Goal: Task Accomplishment & Management: Manage account settings

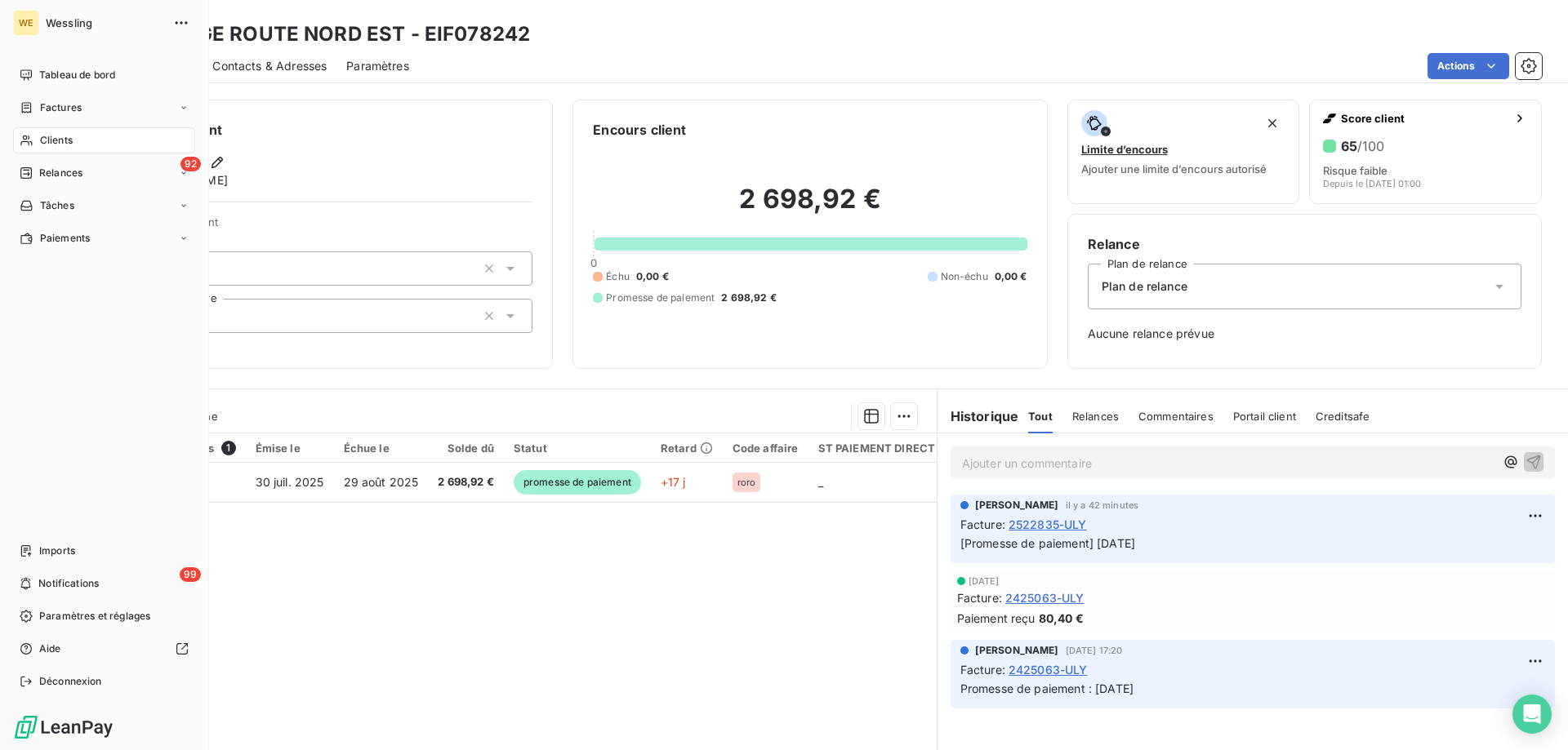
click at [43, 139] on span "Clients" at bounding box center [56, 140] width 33 height 15
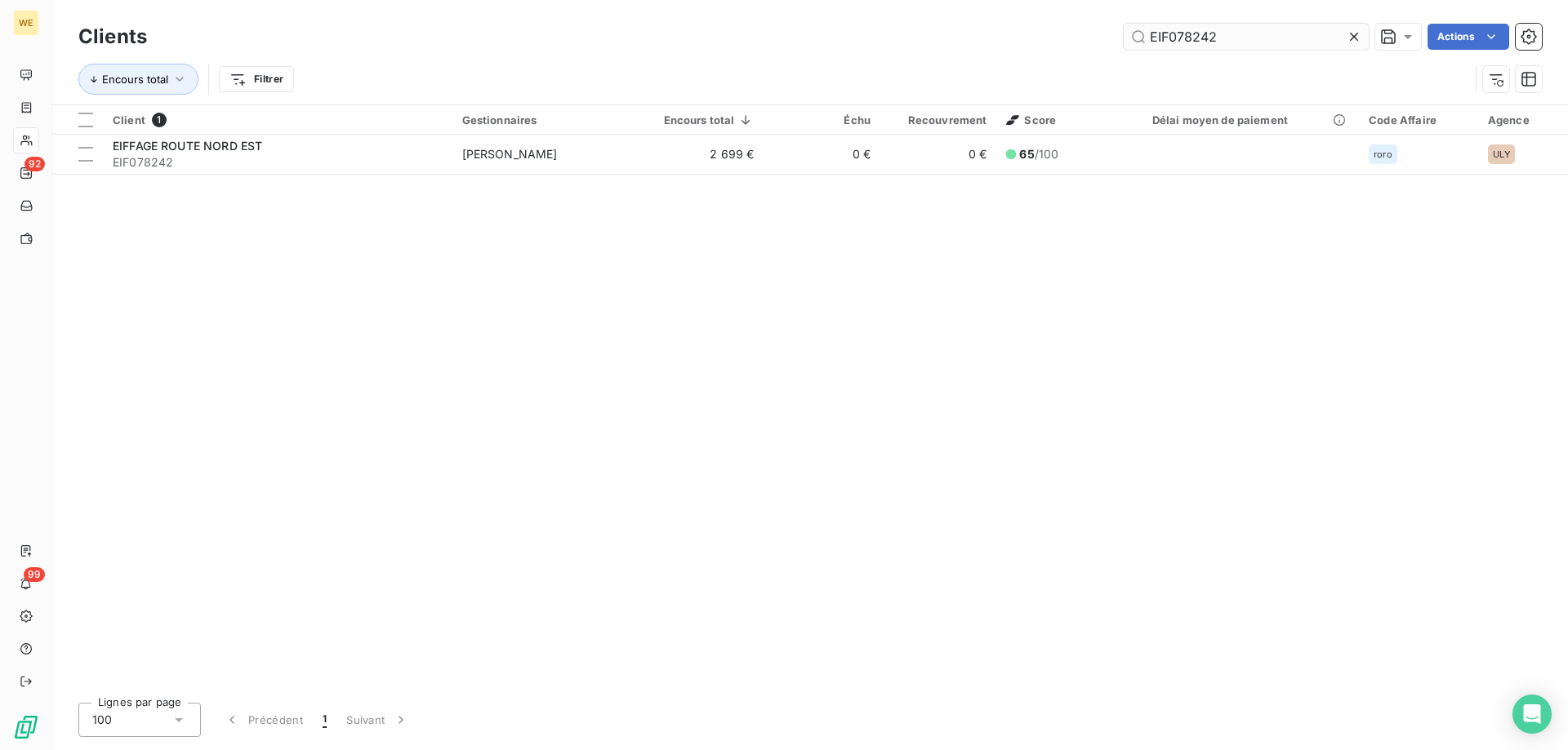
click at [1171, 35] on input "EIF078242" at bounding box center [1246, 36] width 245 height 26
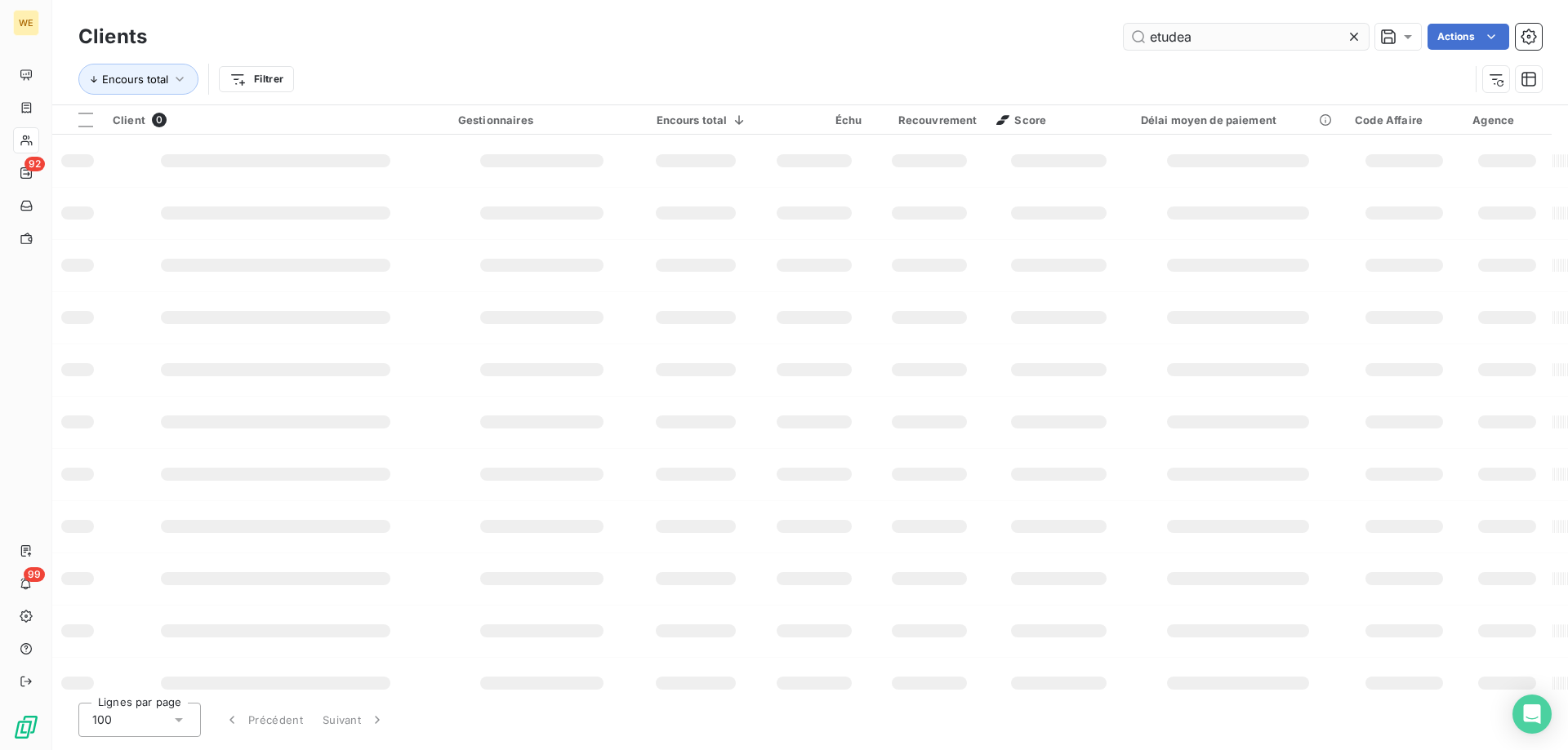
type input "etudea"
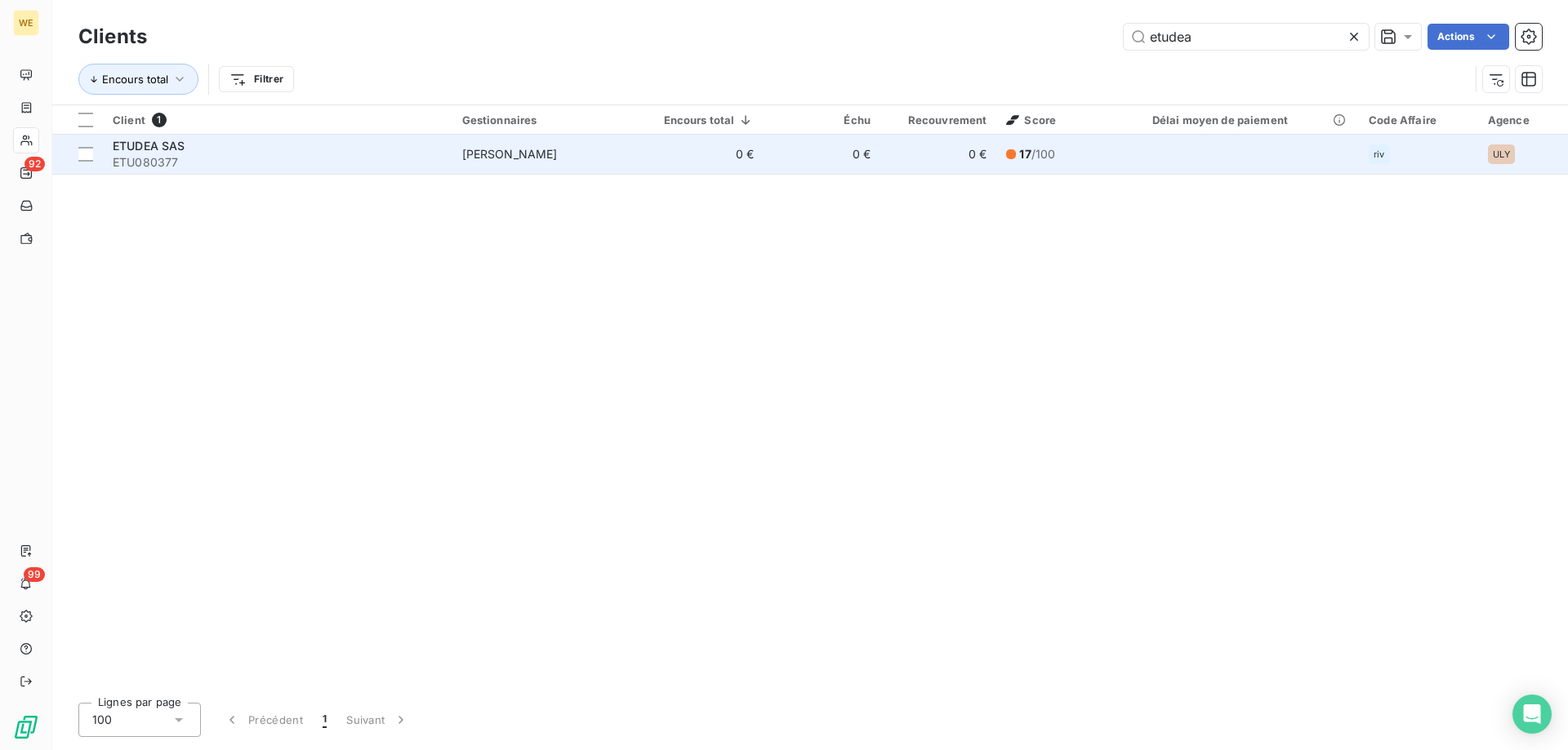
click at [436, 140] on div "ETUDEA SAS" at bounding box center [277, 146] width 330 height 16
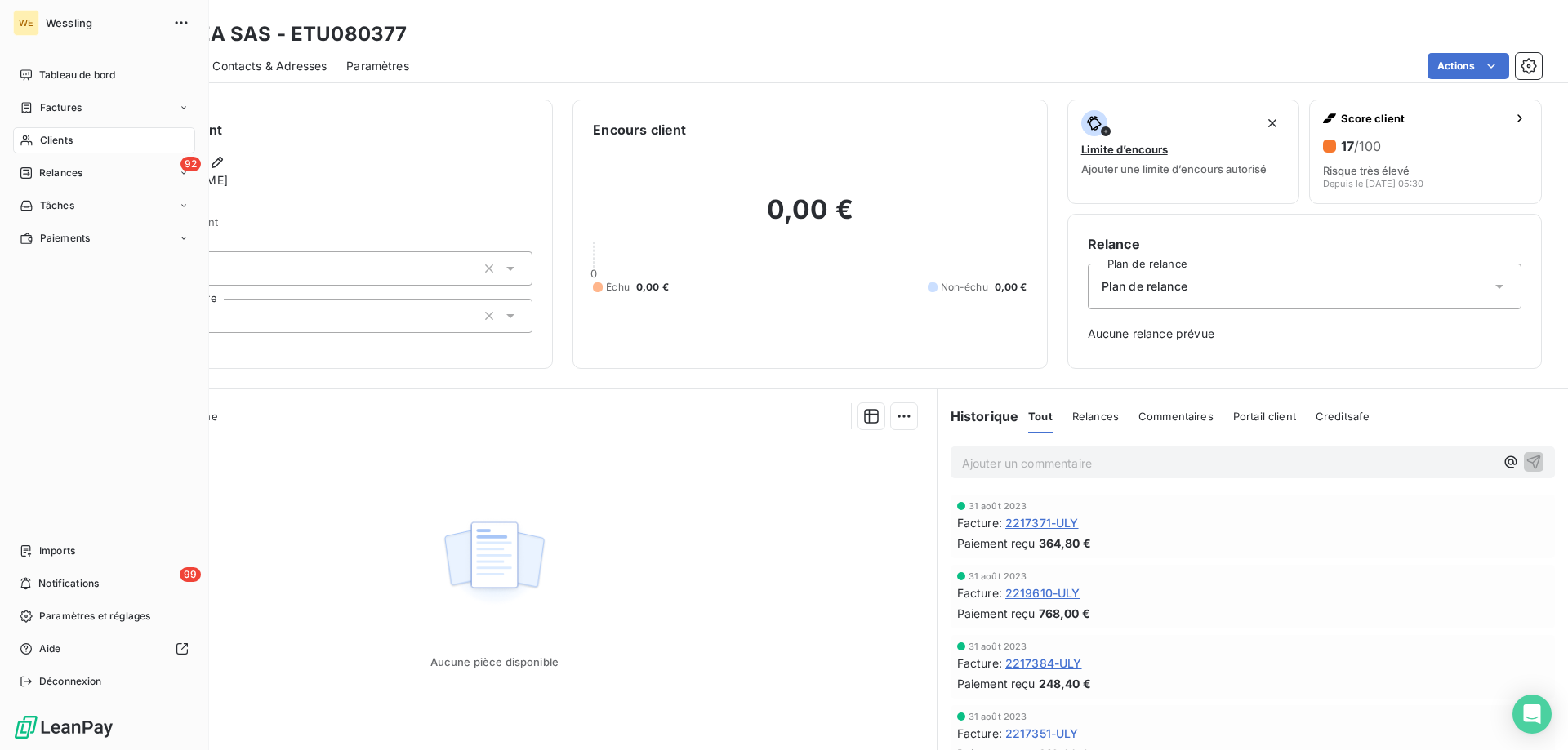
click at [76, 139] on div "Clients" at bounding box center [104, 140] width 182 height 26
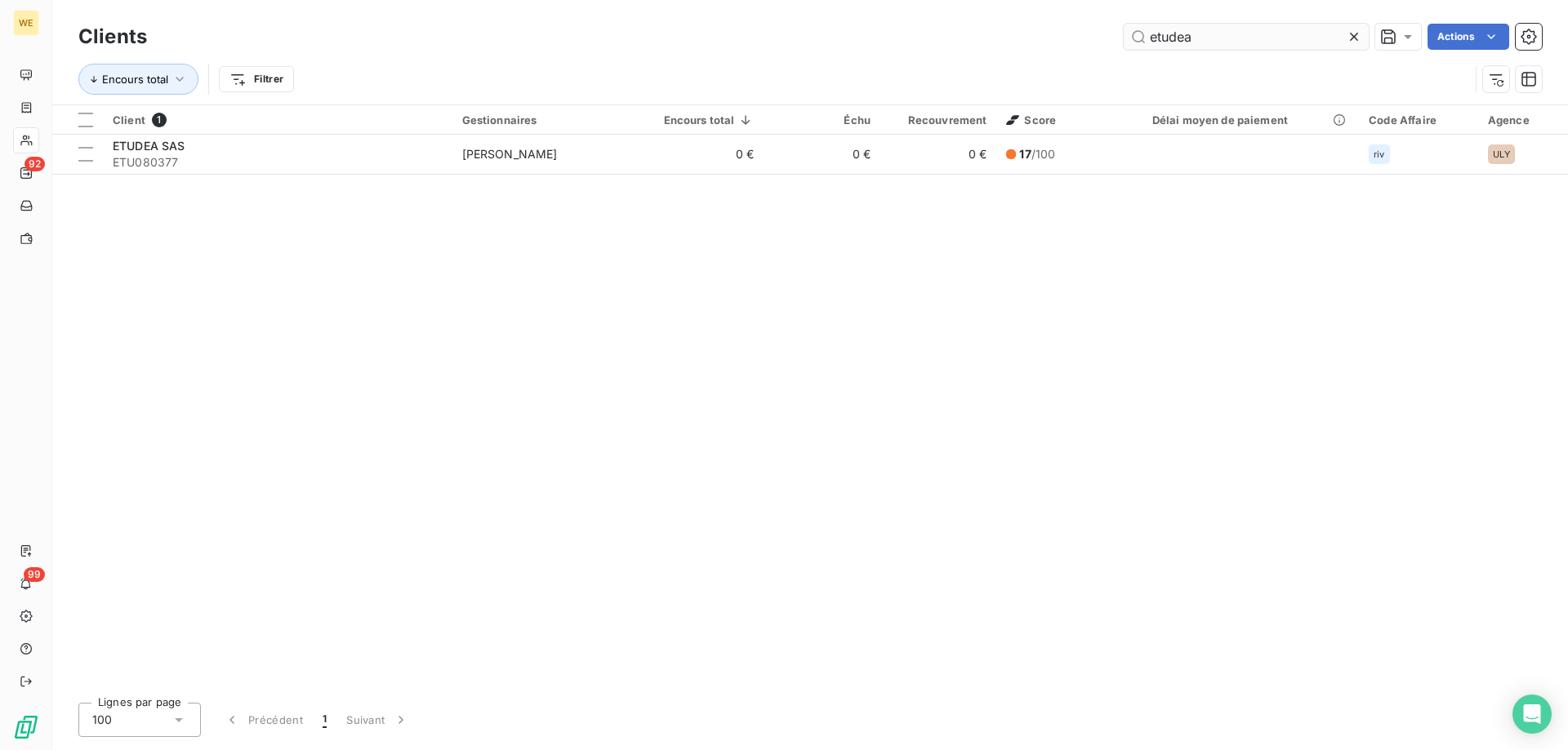
click at [1171, 36] on input "etudea" at bounding box center [1246, 36] width 245 height 26
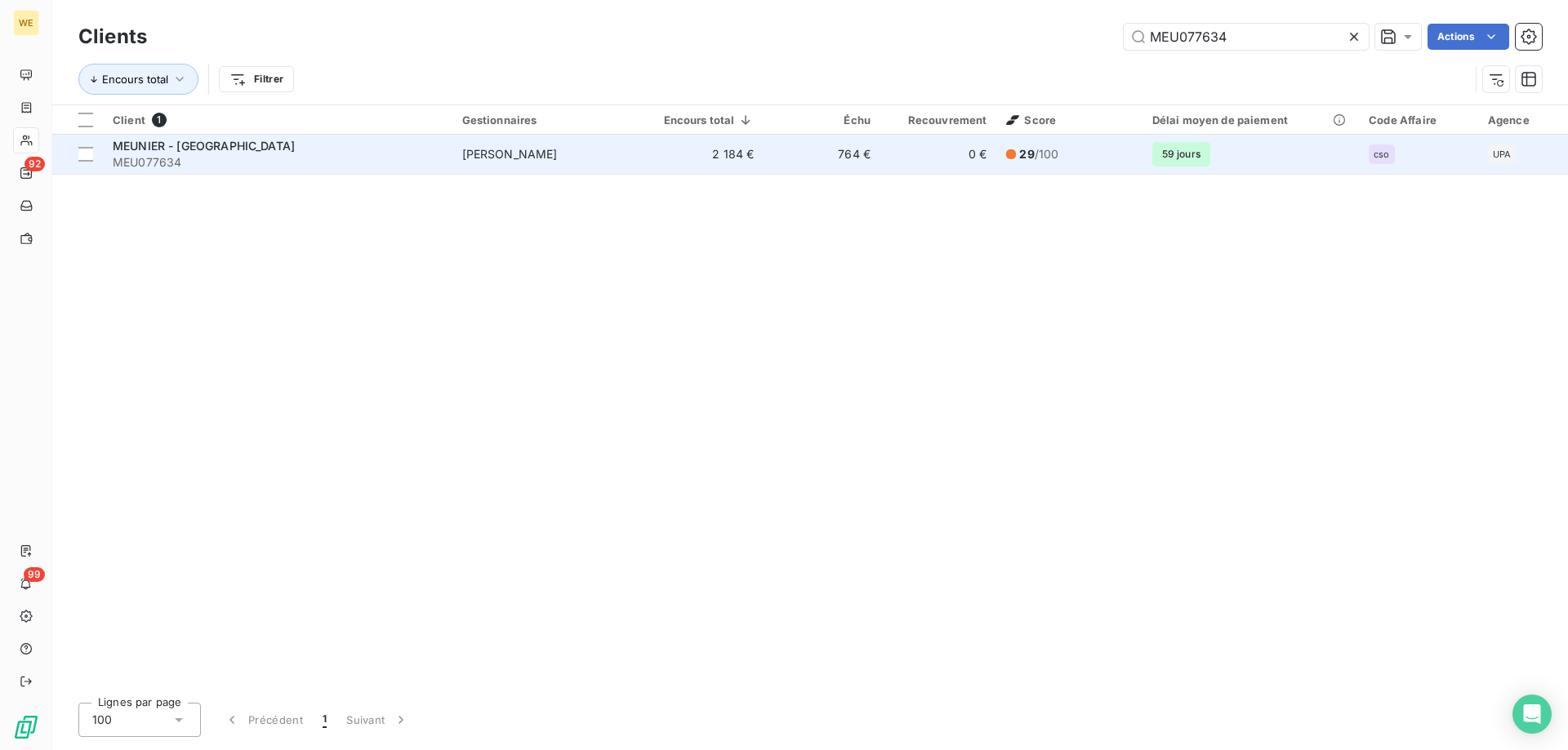
type input "MEU077634"
click at [223, 148] on span "MEUNIER - [GEOGRAPHIC_DATA]" at bounding box center [204, 146] width 182 height 14
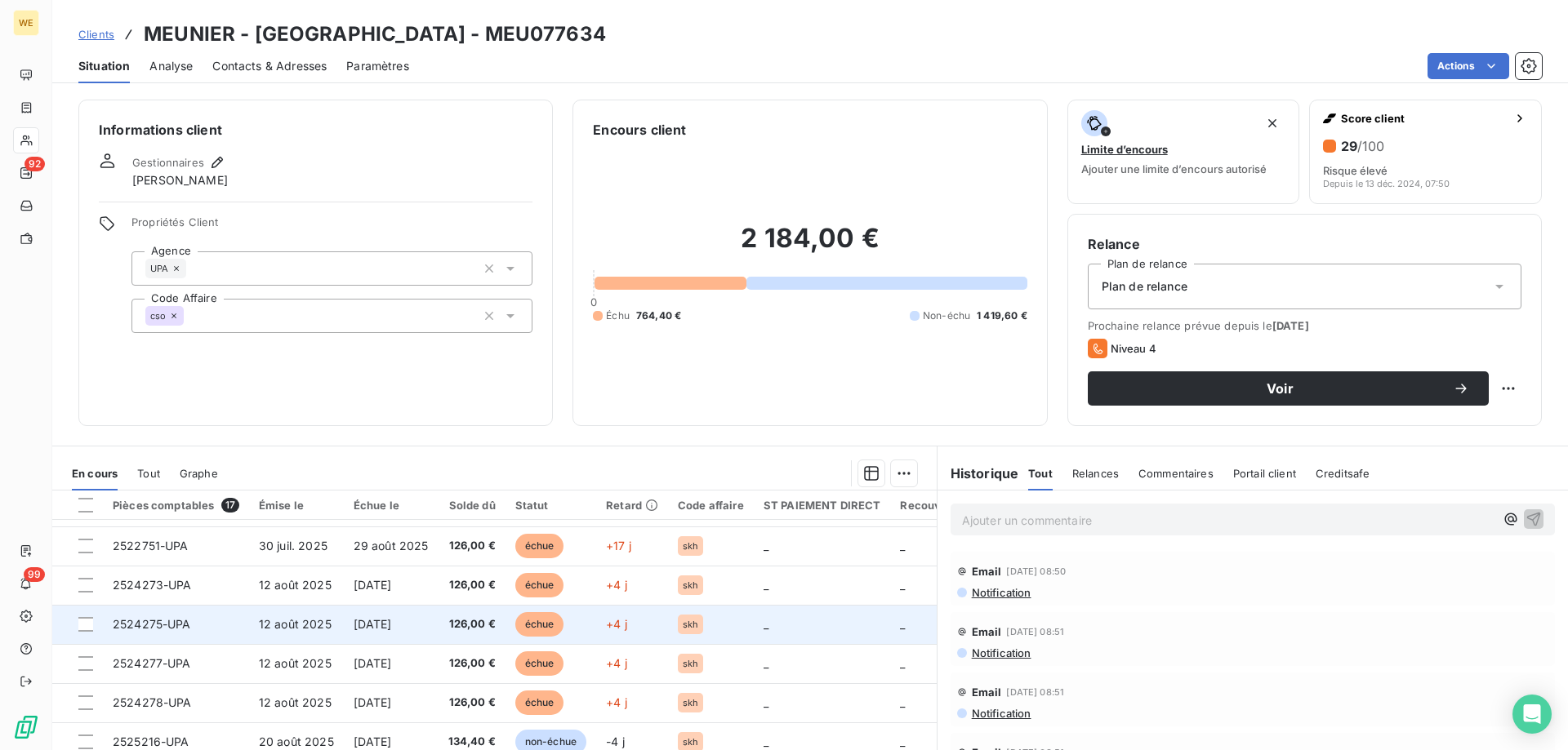
scroll to position [82, 0]
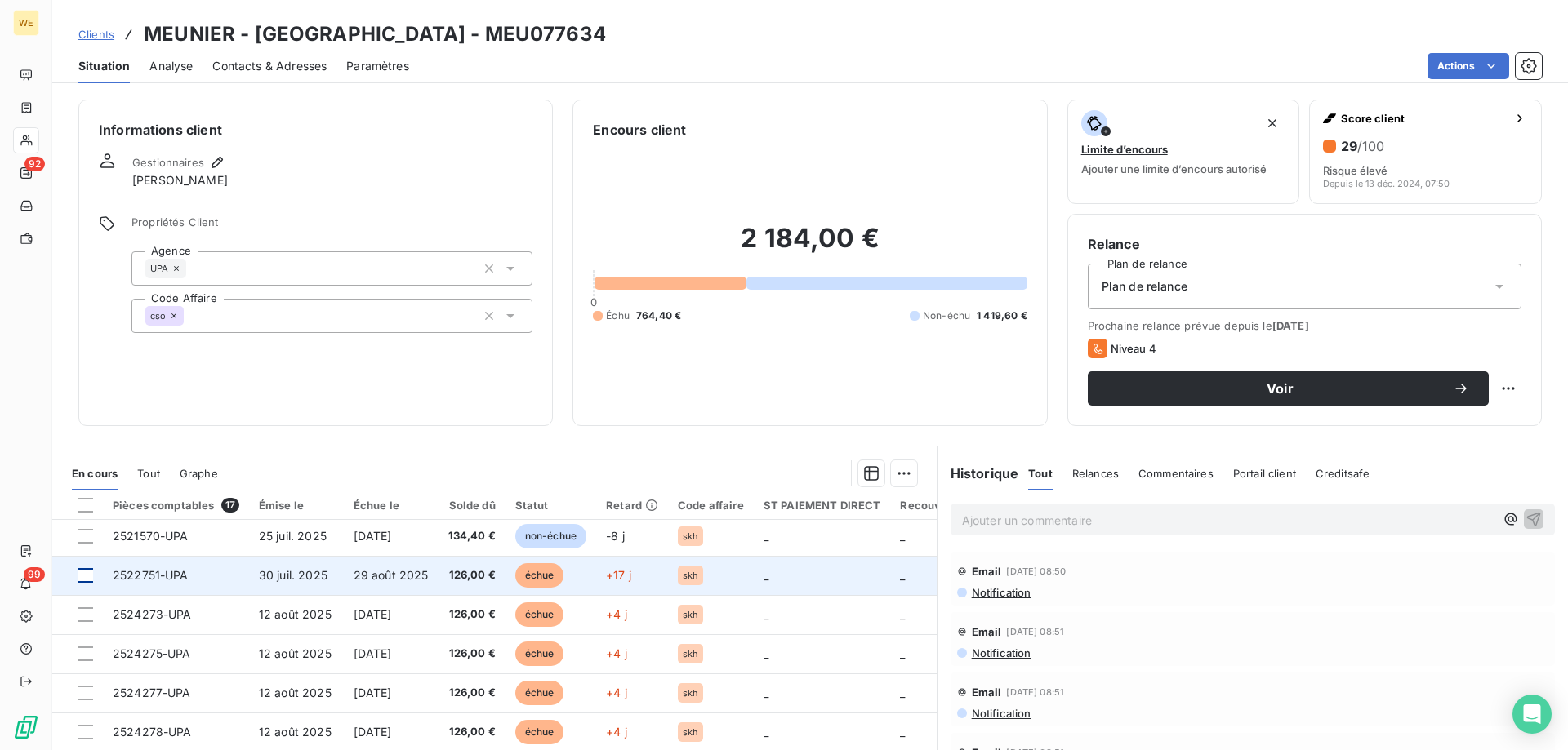
click at [91, 580] on div at bounding box center [85, 576] width 15 height 15
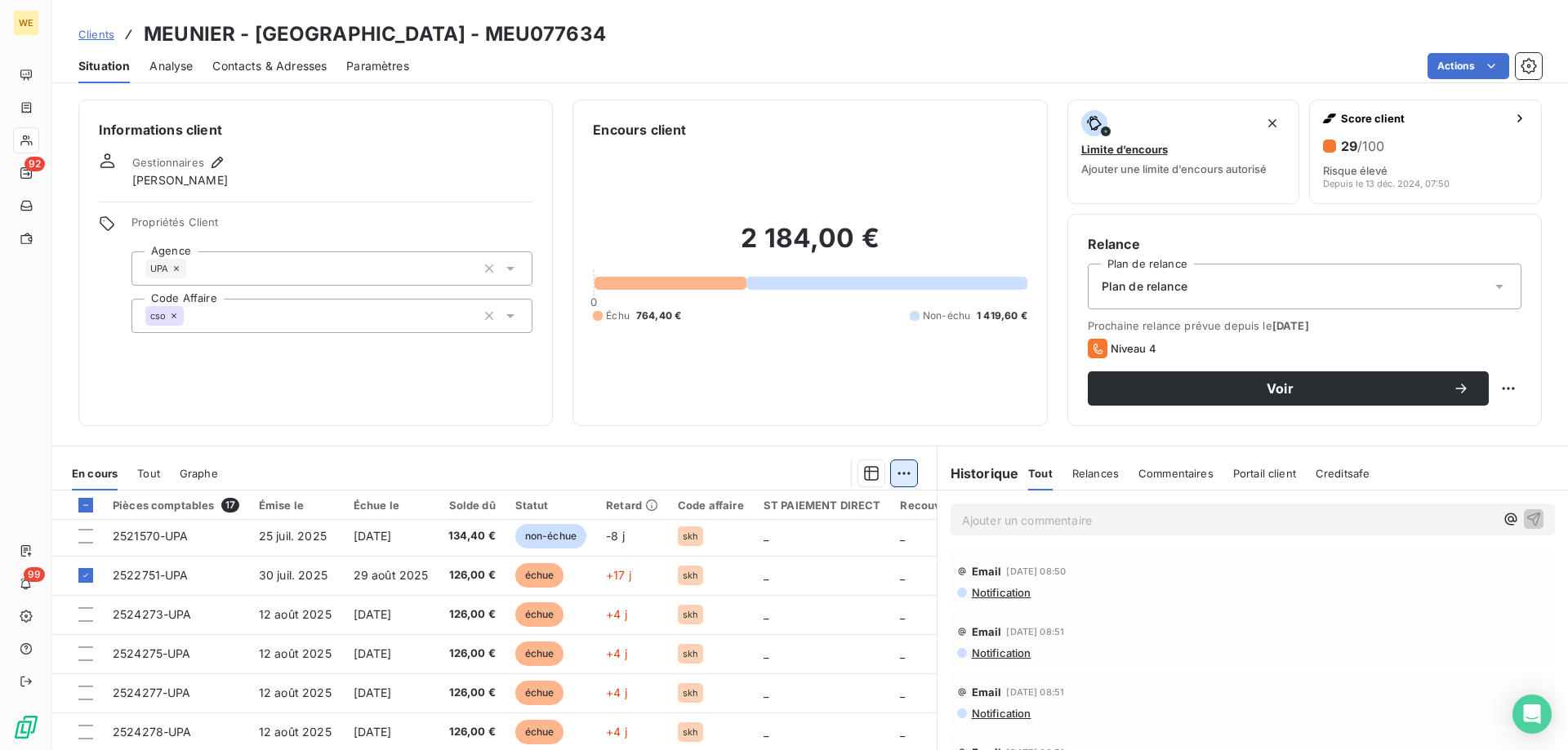
click at [895, 475] on html "WE 92 99 Clients MEUNIER - [GEOGRAPHIC_DATA] - MEU077634 Situation Analyse Cont…" at bounding box center [784, 375] width 1568 height 750
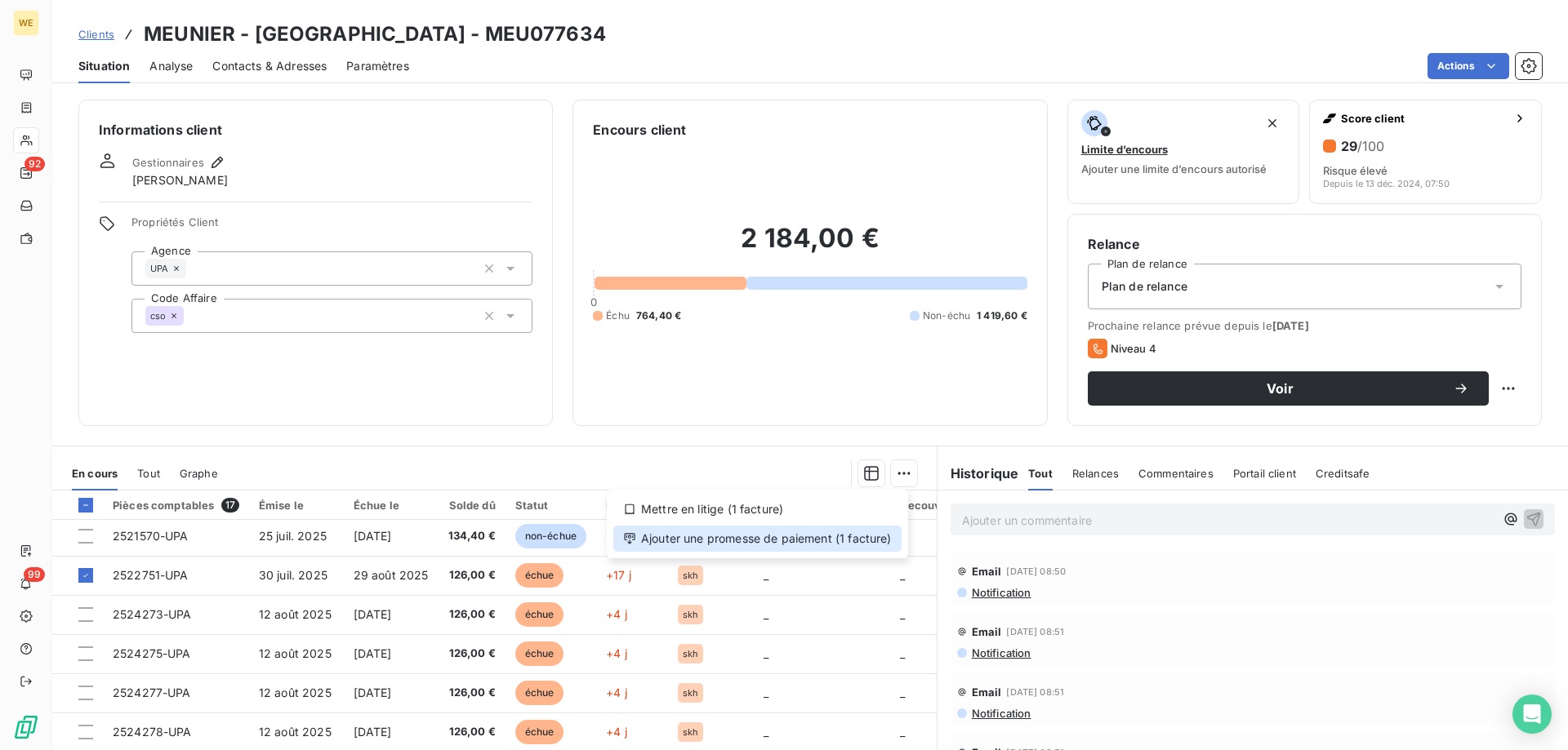
click at [872, 542] on div "Ajouter une promesse de paiement (1 facture)" at bounding box center [757, 539] width 288 height 26
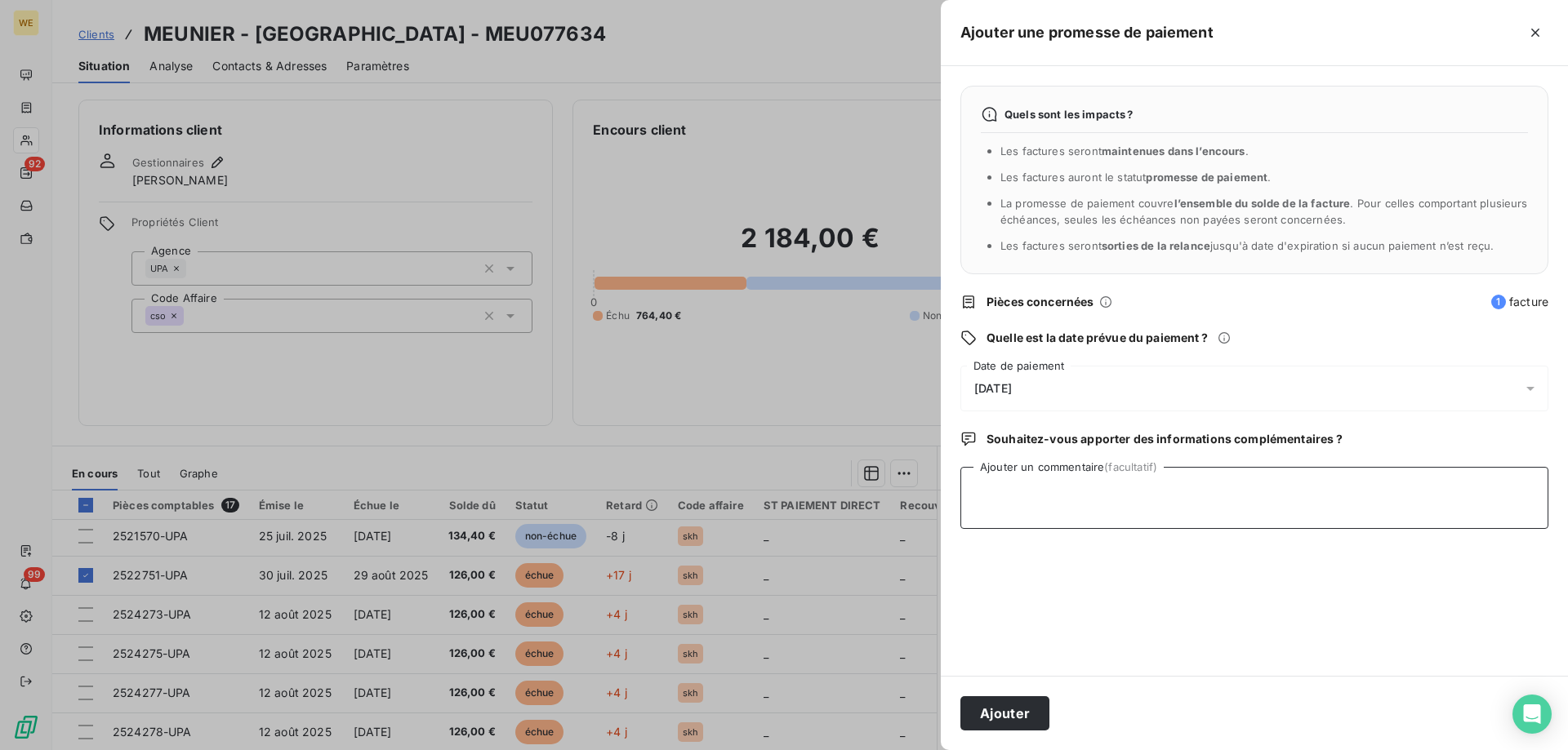
click at [1035, 481] on textarea "Ajouter un commentaire (facultatif)" at bounding box center [1255, 499] width 588 height 62
click at [1049, 505] on textarea "Ajouter un commentaire (facultatif)" at bounding box center [1255, 499] width 588 height 62
type textarea "[DATE]"
click at [1066, 384] on div "[DATE]" at bounding box center [1255, 388] width 588 height 45
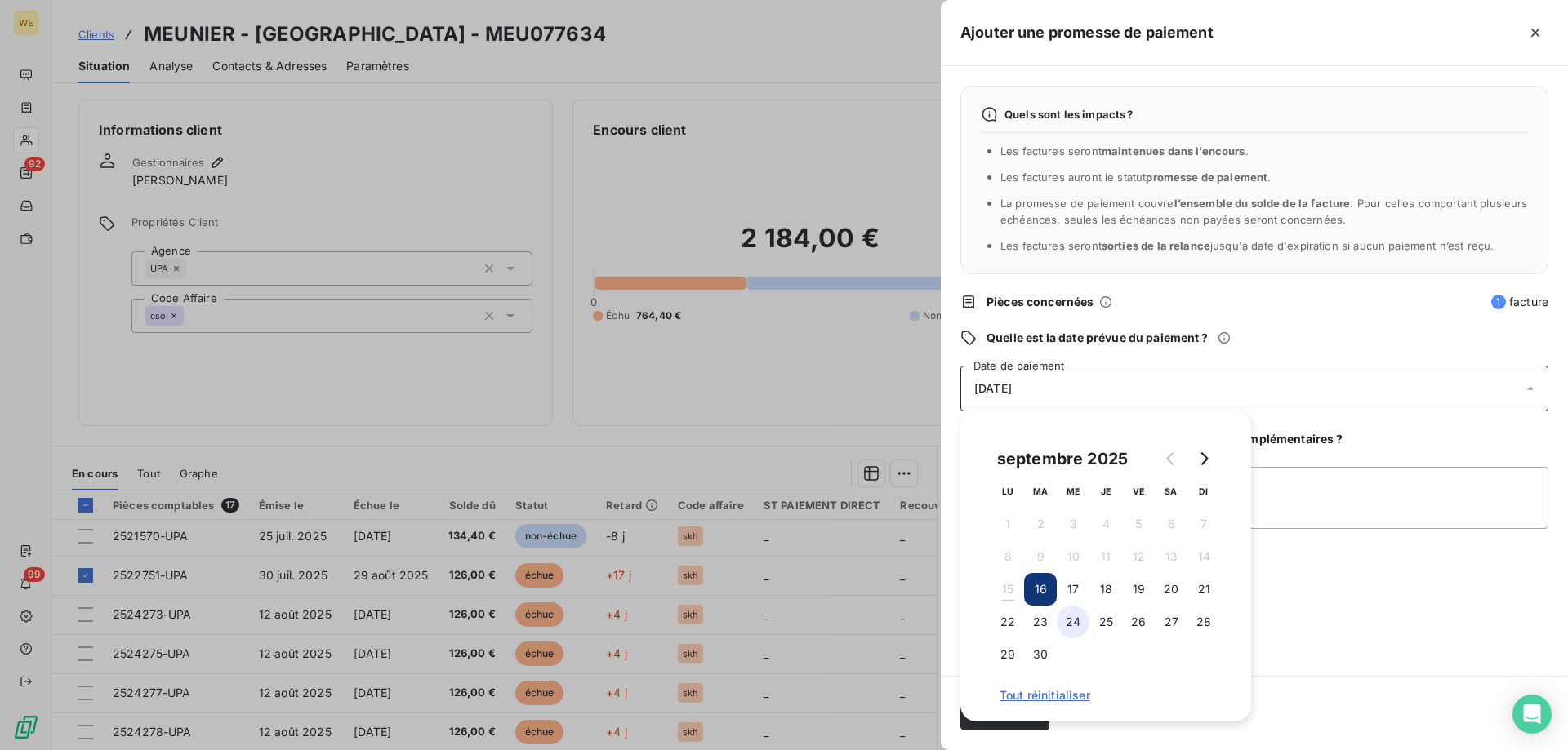
drag, startPoint x: 1010, startPoint y: 626, endPoint x: 1075, endPoint y: 629, distance: 65.1
click at [1008, 626] on button "22" at bounding box center [1007, 622] width 33 height 33
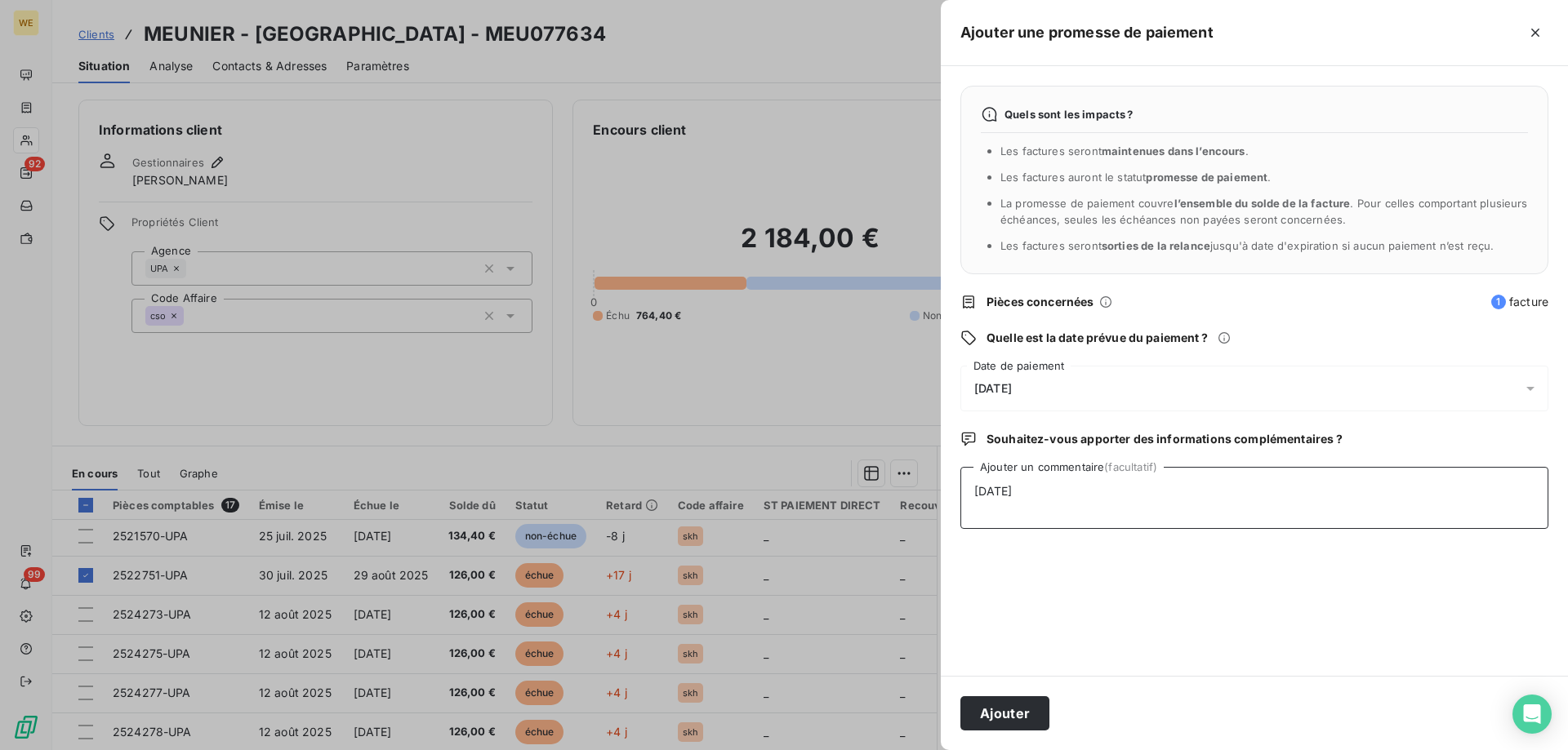
click at [1303, 504] on textarea "[DATE]" at bounding box center [1255, 499] width 588 height 62
click at [1002, 715] on button "Ajouter" at bounding box center [1005, 714] width 89 height 35
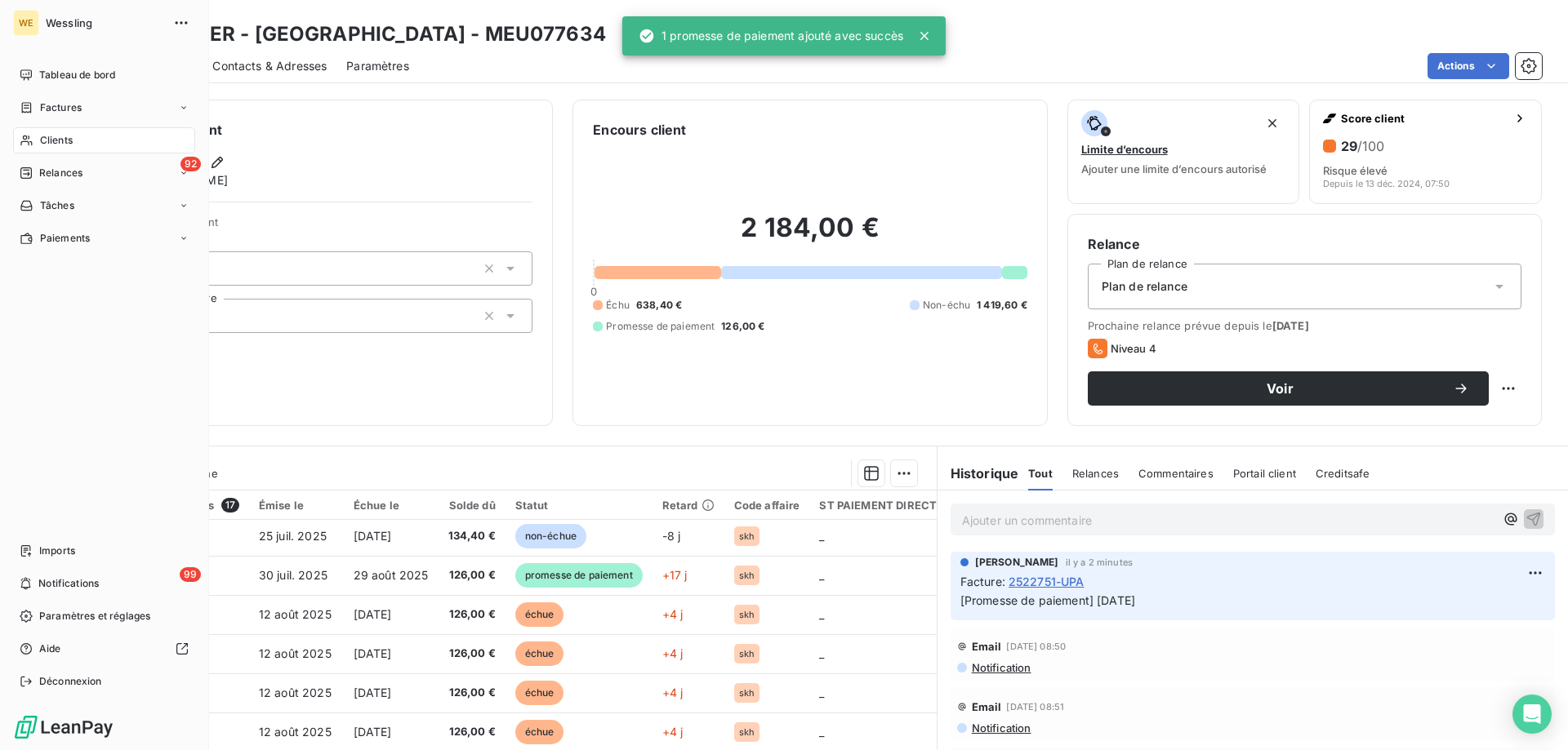
drag, startPoint x: 75, startPoint y: 142, endPoint x: 576, endPoint y: 157, distance: 501.2
click at [76, 142] on div "Clients" at bounding box center [104, 140] width 182 height 26
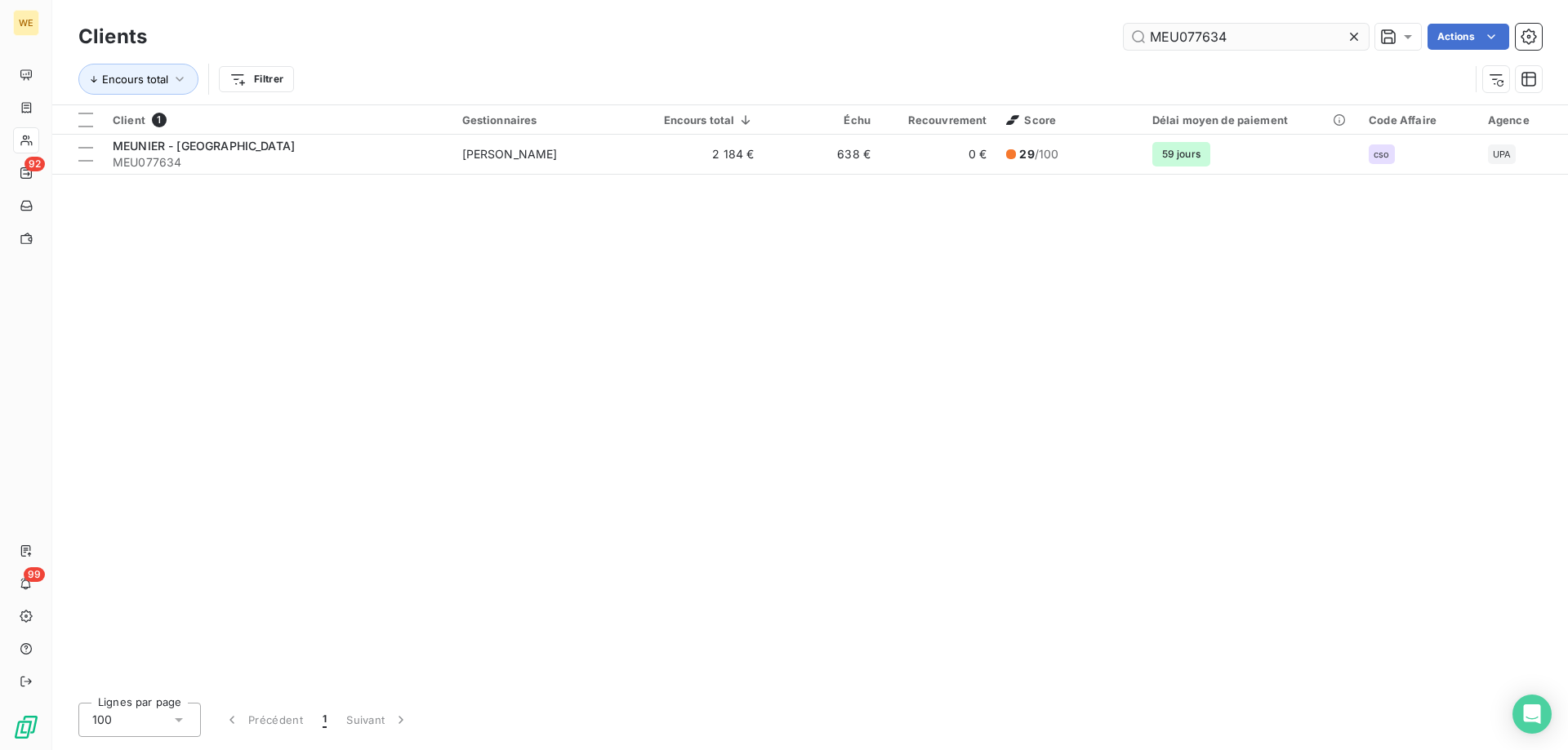
click at [1188, 34] on input "MEU077634" at bounding box center [1246, 36] width 245 height 26
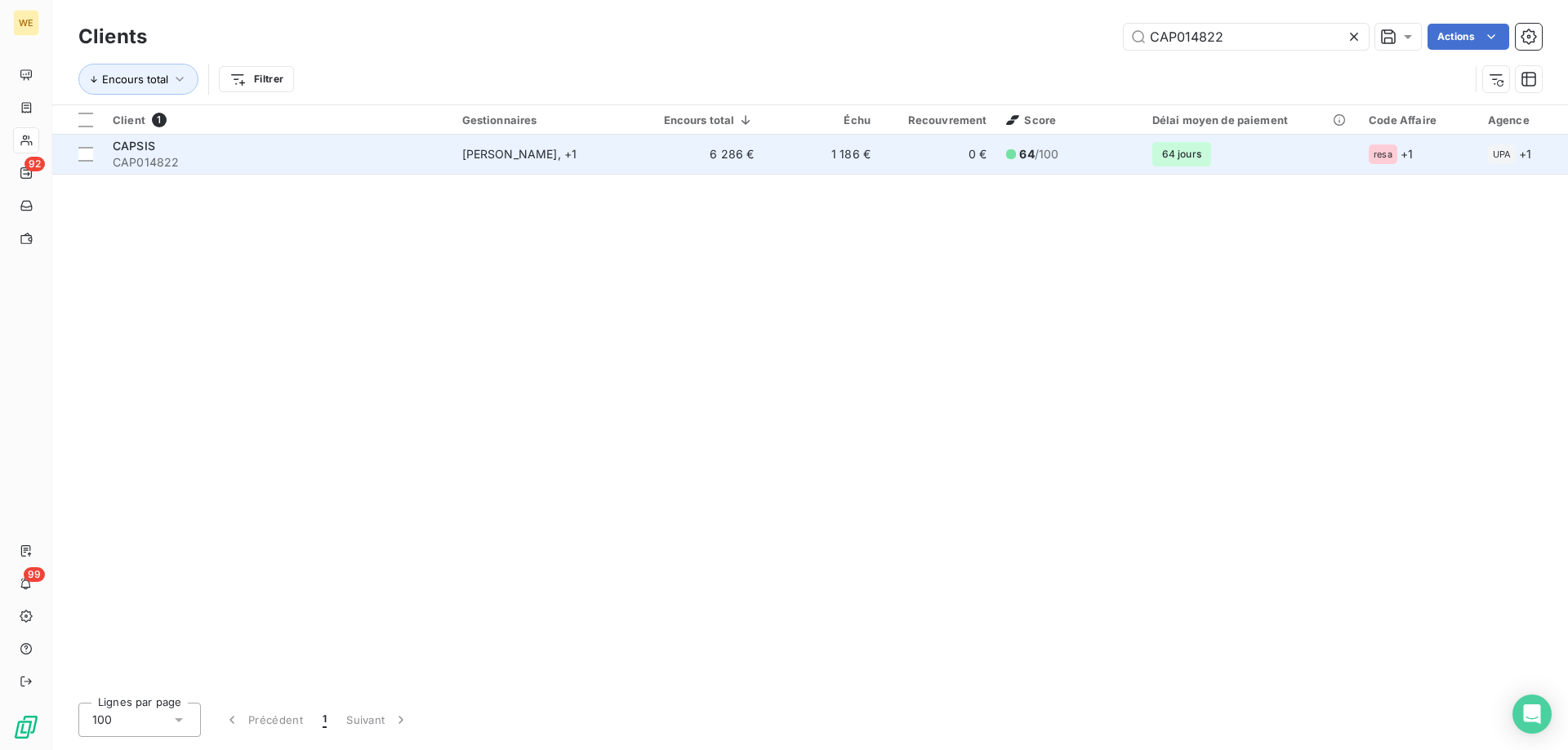
type input "CAP014822"
click at [146, 156] on span "CAP014822" at bounding box center [277, 163] width 330 height 16
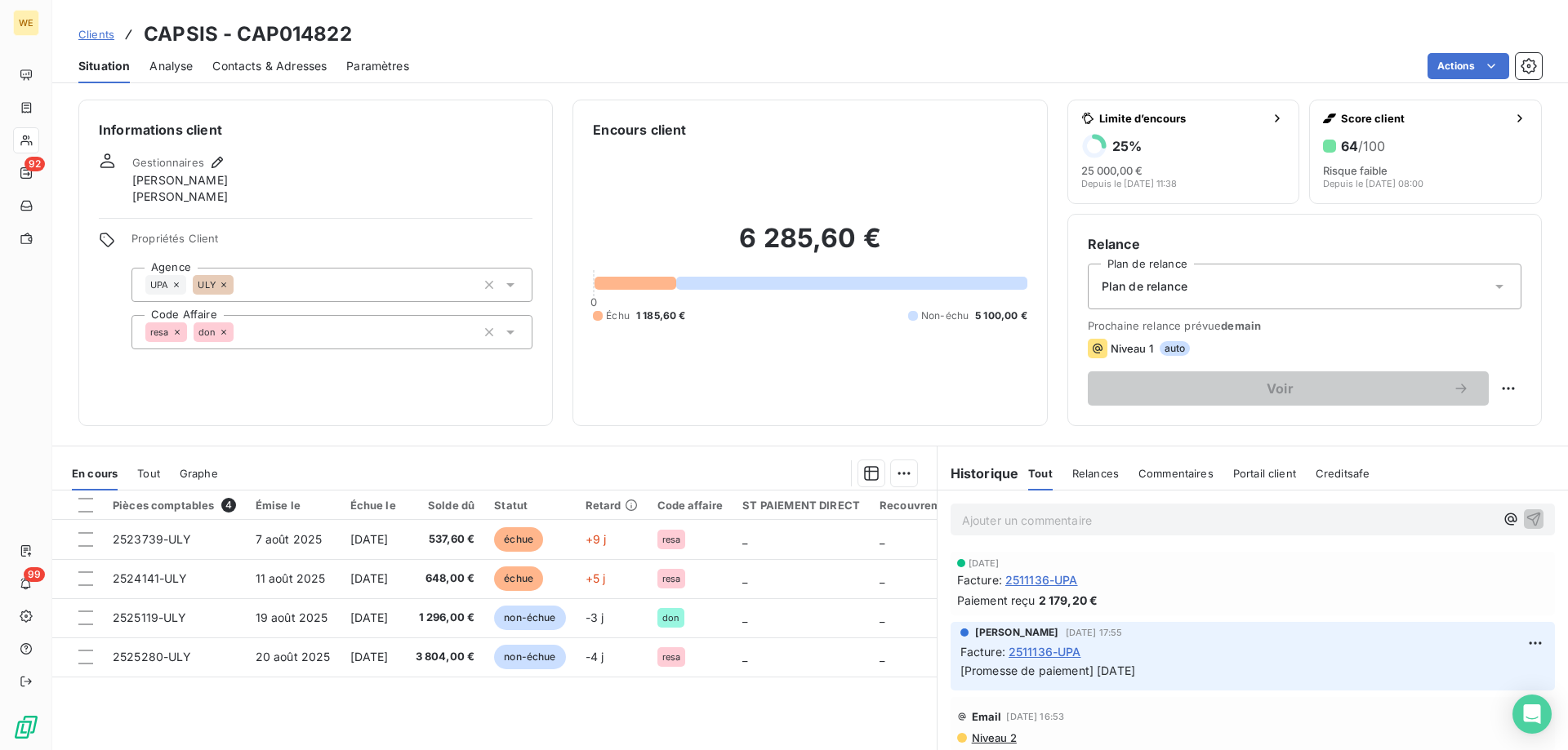
click at [89, 508] on div at bounding box center [85, 505] width 15 height 15
click at [904, 480] on html "WE 92 99 Clients CAPSIS - CAP014822 Situation Analyse Contacts & Adresses Param…" at bounding box center [784, 375] width 1568 height 750
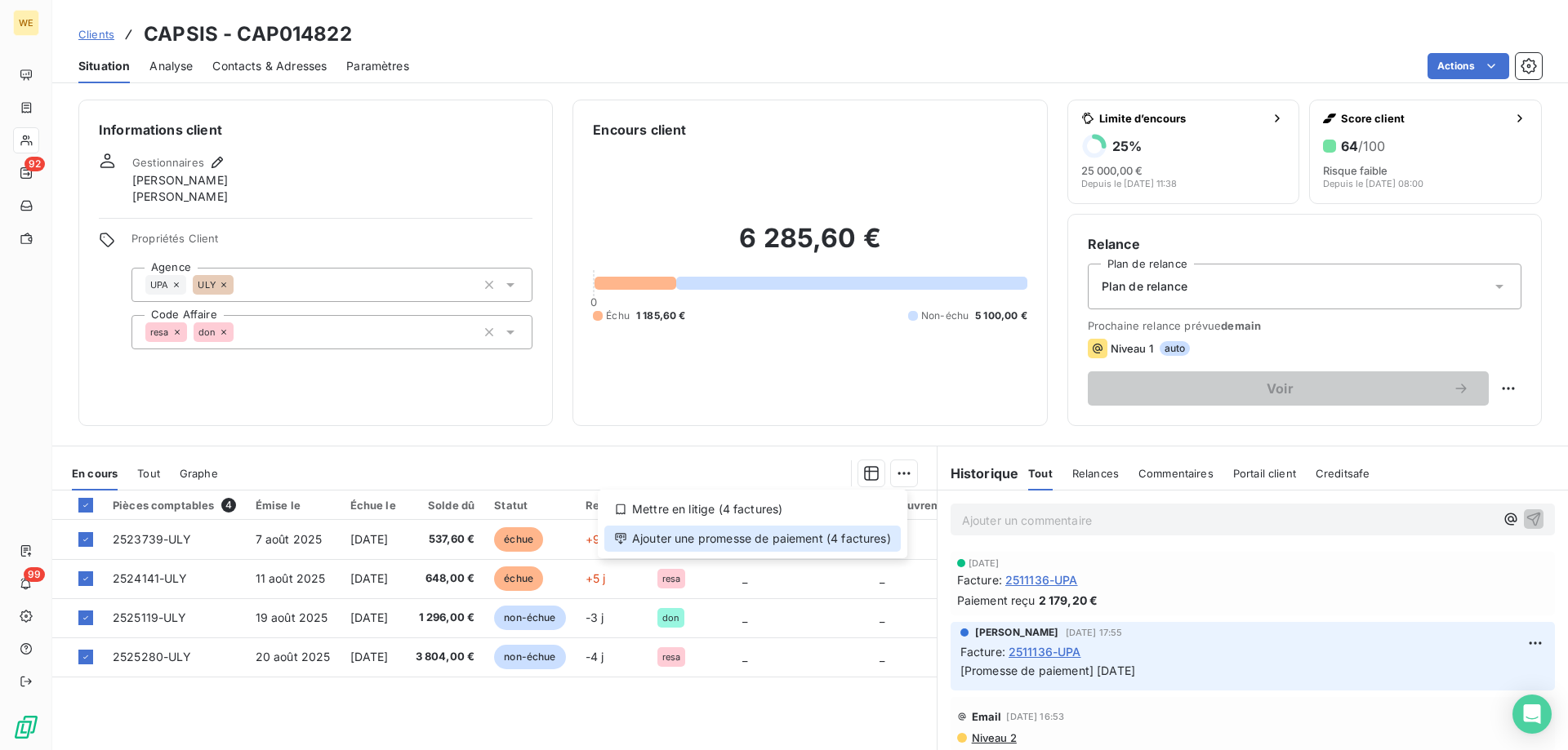
click at [870, 546] on div "Ajouter une promesse de paiement (4 factures)" at bounding box center [753, 539] width 297 height 26
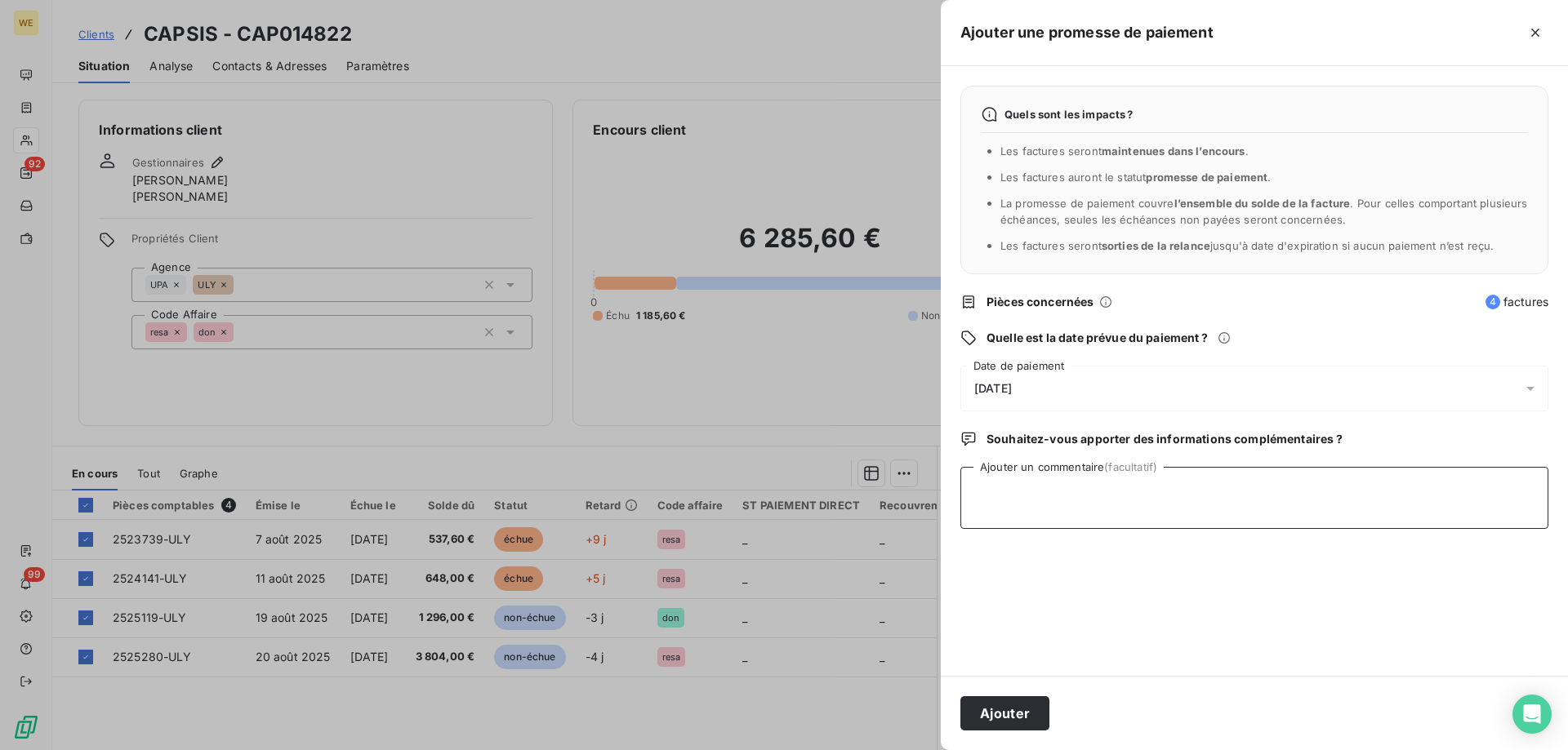
click at [1008, 516] on textarea "Ajouter un commentaire (facultatif)" at bounding box center [1255, 499] width 588 height 62
type textarea "[DATE]"
click at [1052, 387] on div "[DATE]" at bounding box center [1255, 388] width 588 height 45
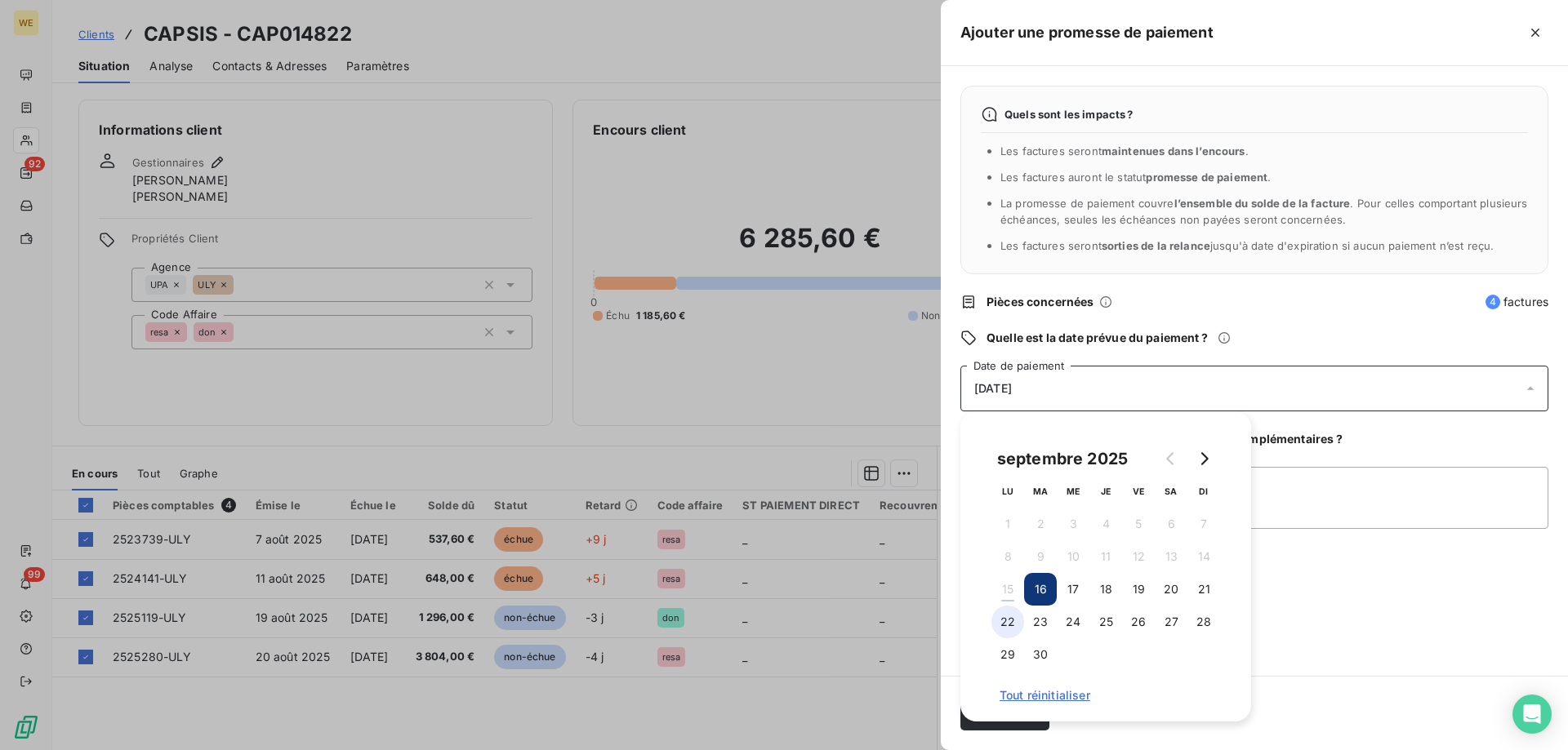
click at [1017, 625] on button "22" at bounding box center [1007, 622] width 33 height 33
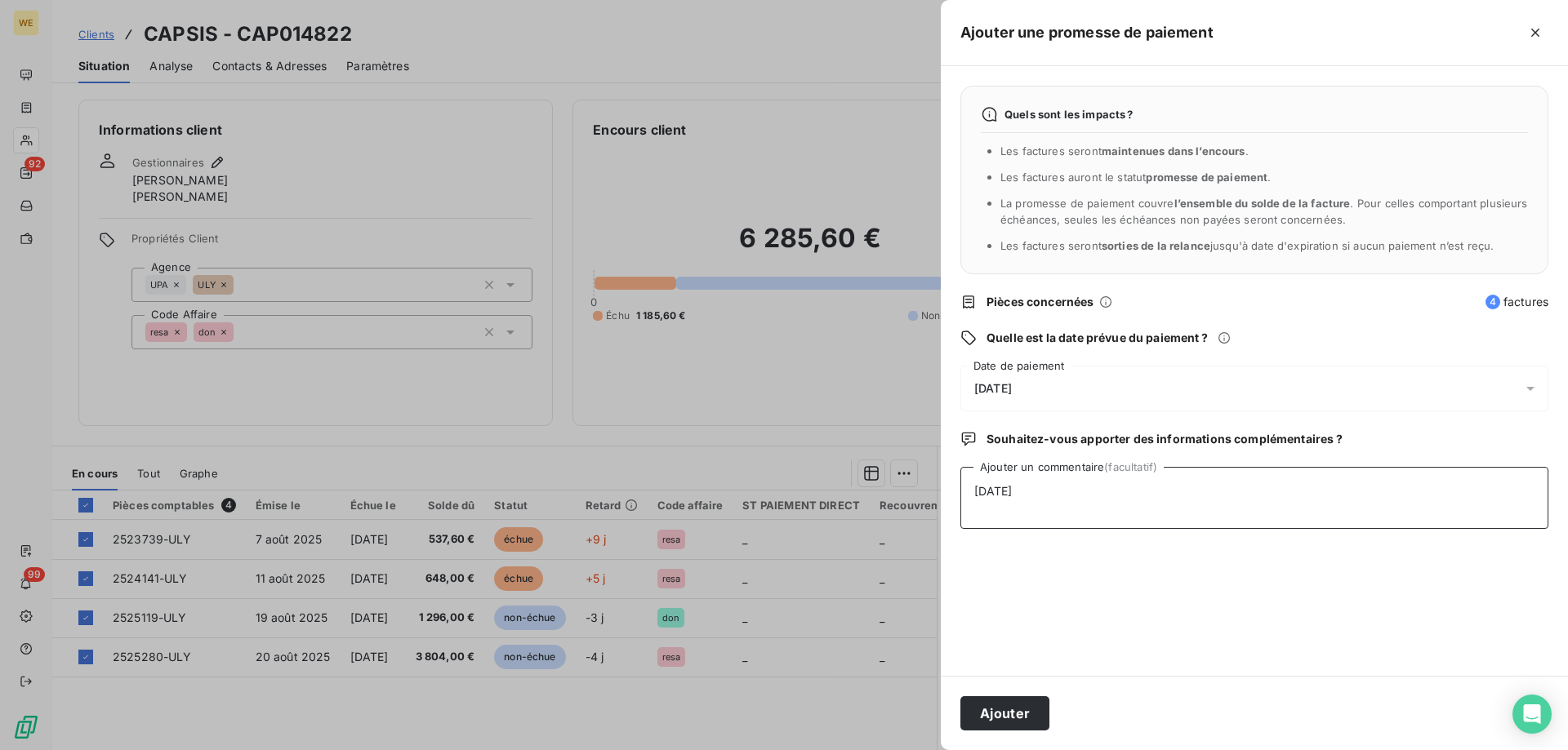
click at [1383, 511] on textarea "[DATE]" at bounding box center [1255, 499] width 588 height 62
click at [991, 717] on button "Ajouter" at bounding box center [1005, 714] width 89 height 35
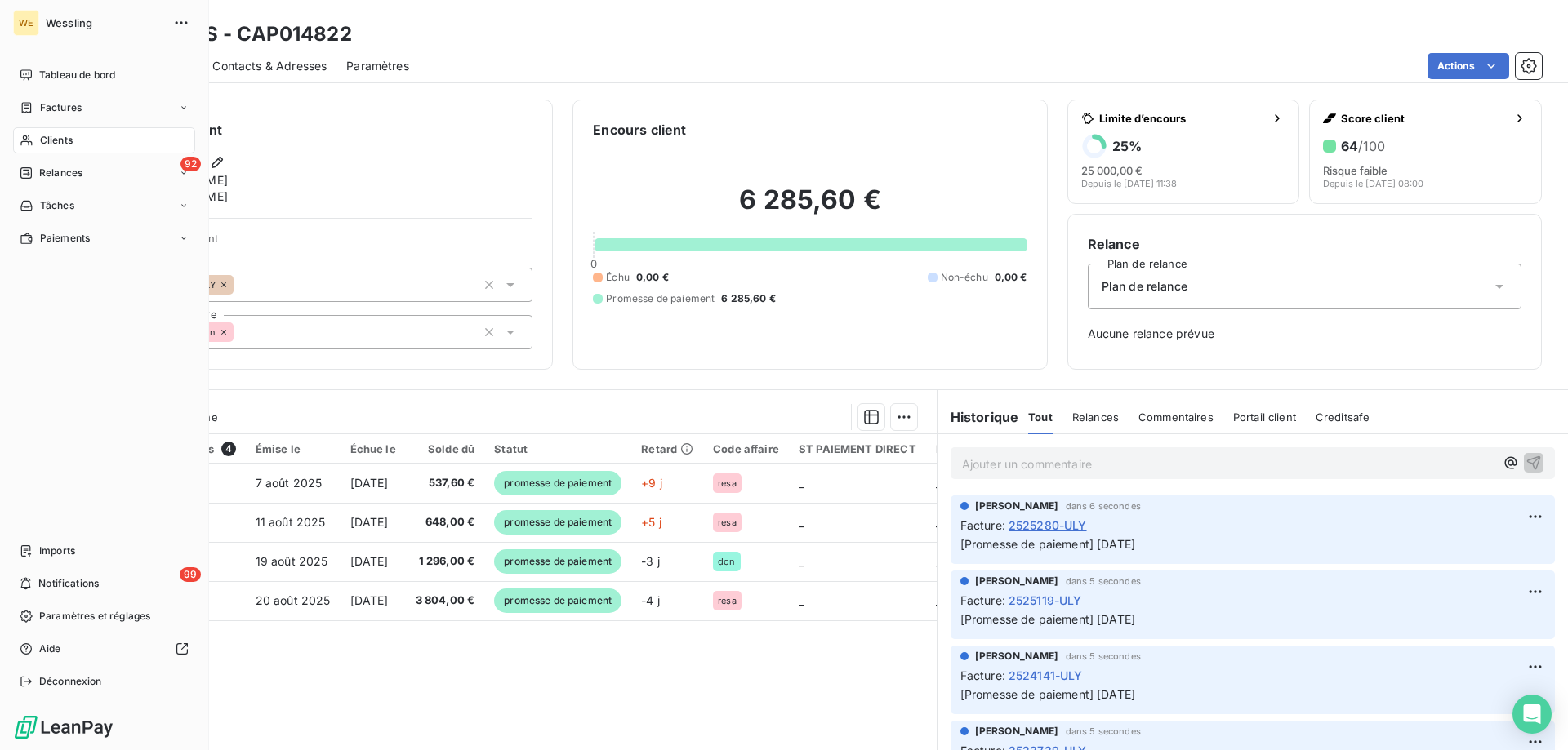
drag, startPoint x: 53, startPoint y: 143, endPoint x: 179, endPoint y: 156, distance: 126.7
click at [53, 143] on span "Clients" at bounding box center [56, 140] width 33 height 15
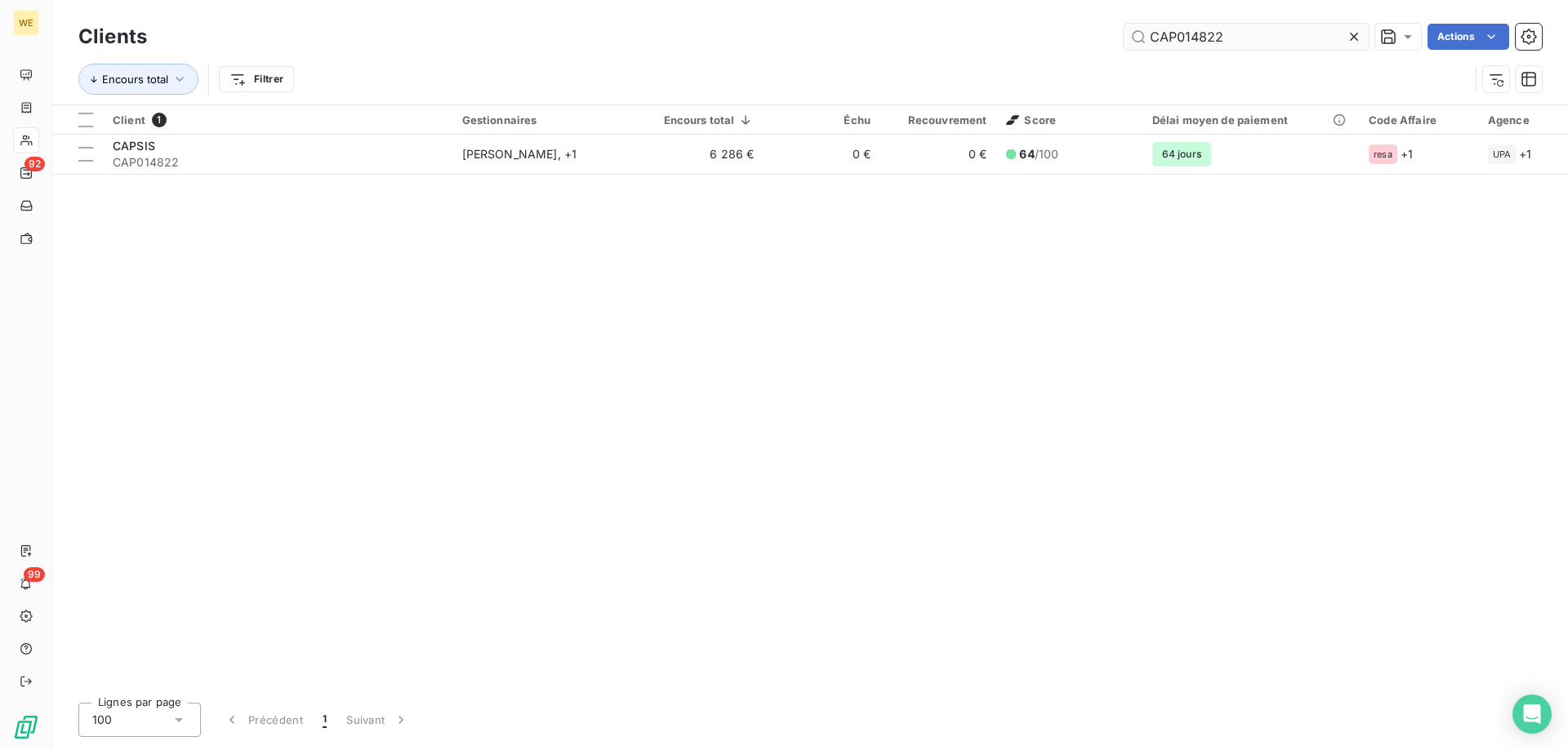
click at [1189, 43] on input "CAP014822" at bounding box center [1246, 36] width 245 height 26
click at [1189, 42] on input "CAP014822" at bounding box center [1246, 36] width 245 height 26
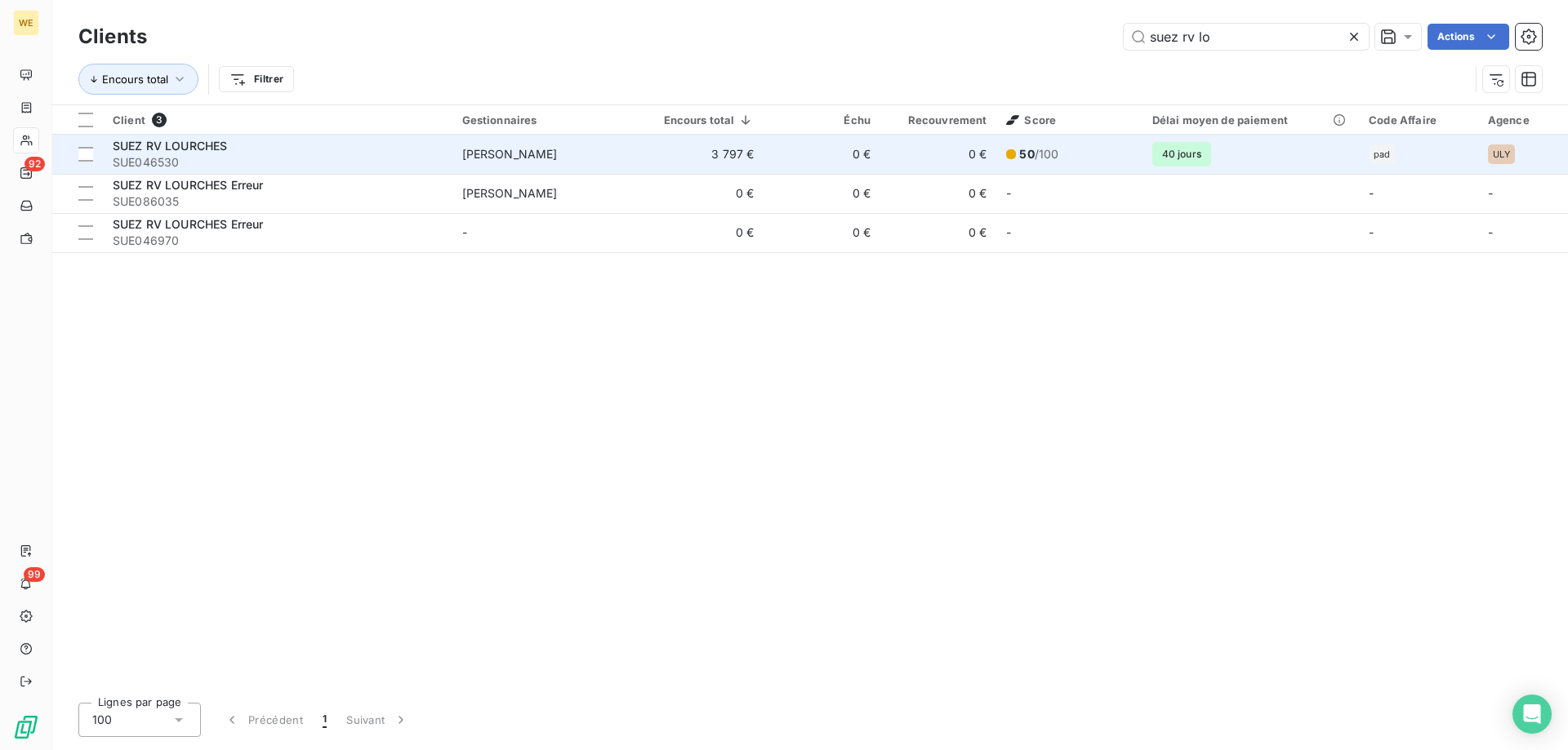
type input "suez rv lo"
click at [267, 153] on div "SUEZ RV LOURCHES" at bounding box center [277, 146] width 330 height 16
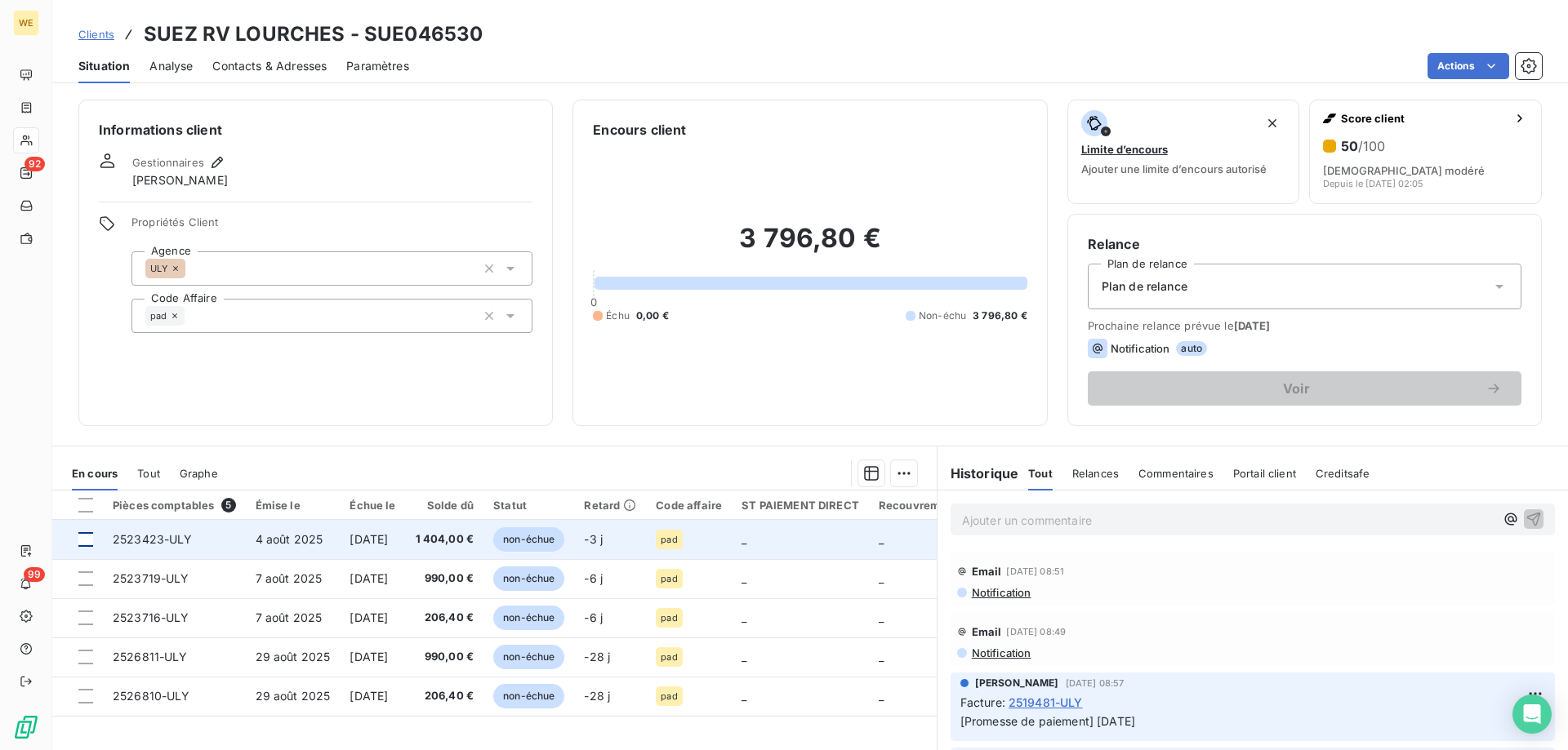
click at [85, 544] on div at bounding box center [85, 539] width 15 height 15
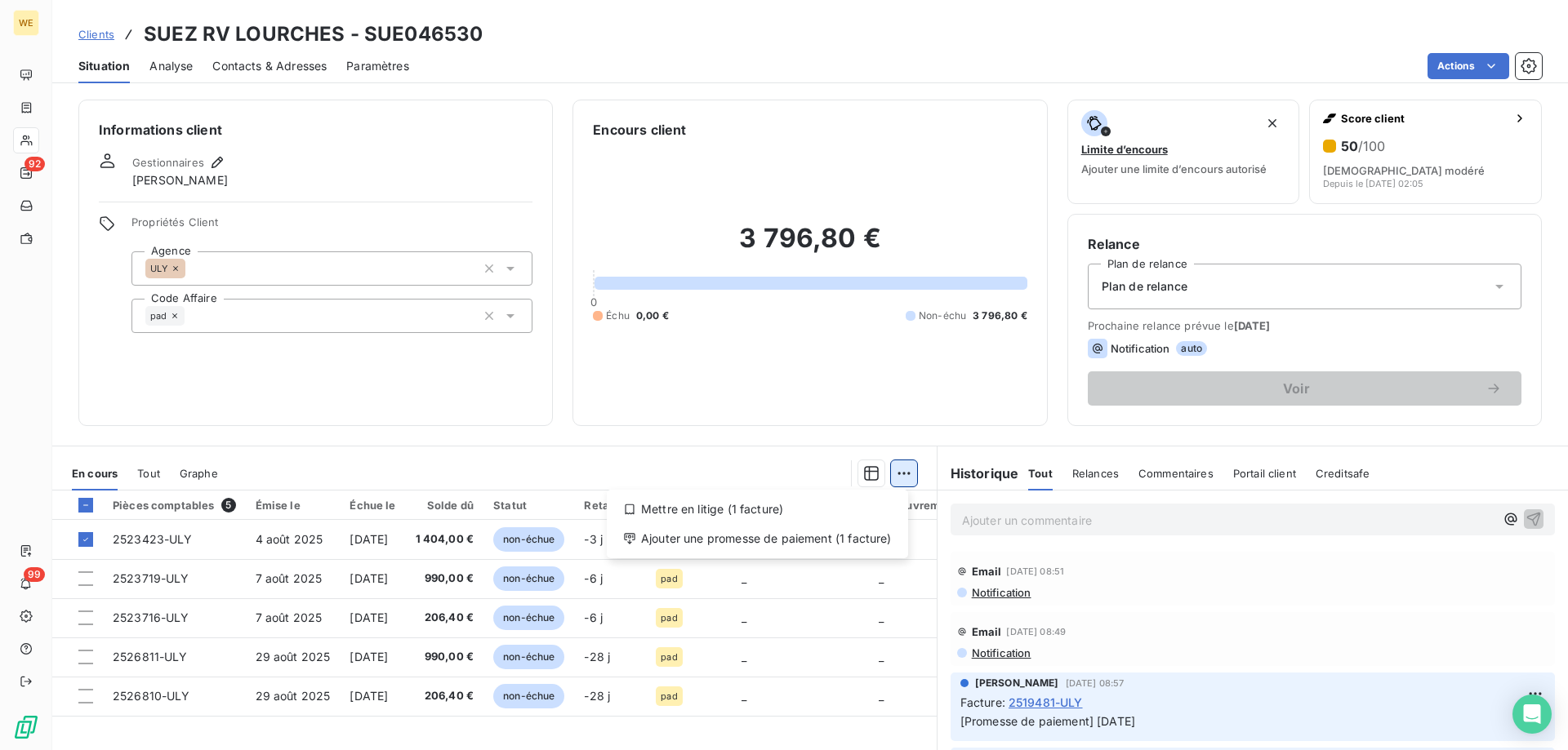
click at [899, 473] on html "WE 92 99 Clients SUEZ RV LOURCHES - SUE046530 Situation Analyse Contacts & Adre…" at bounding box center [784, 375] width 1568 height 750
click at [865, 542] on div "Ajouter une promesse de paiement (1 facture)" at bounding box center [757, 539] width 288 height 26
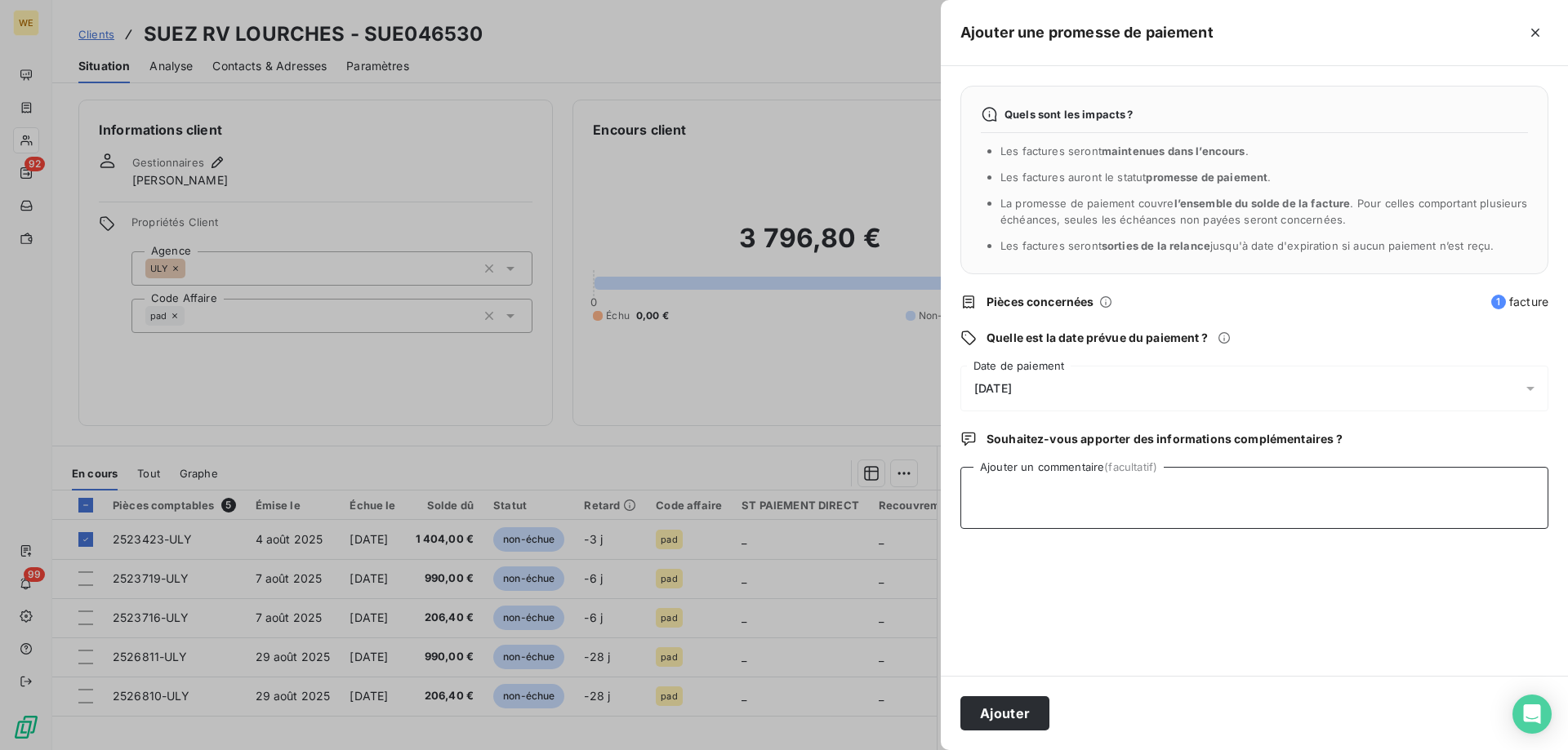
click at [1034, 518] on textarea "Ajouter un commentaire (facultatif)" at bounding box center [1255, 499] width 588 height 62
type textarea "[DATE]"
click at [1059, 395] on div "[DATE]" at bounding box center [1255, 388] width 588 height 45
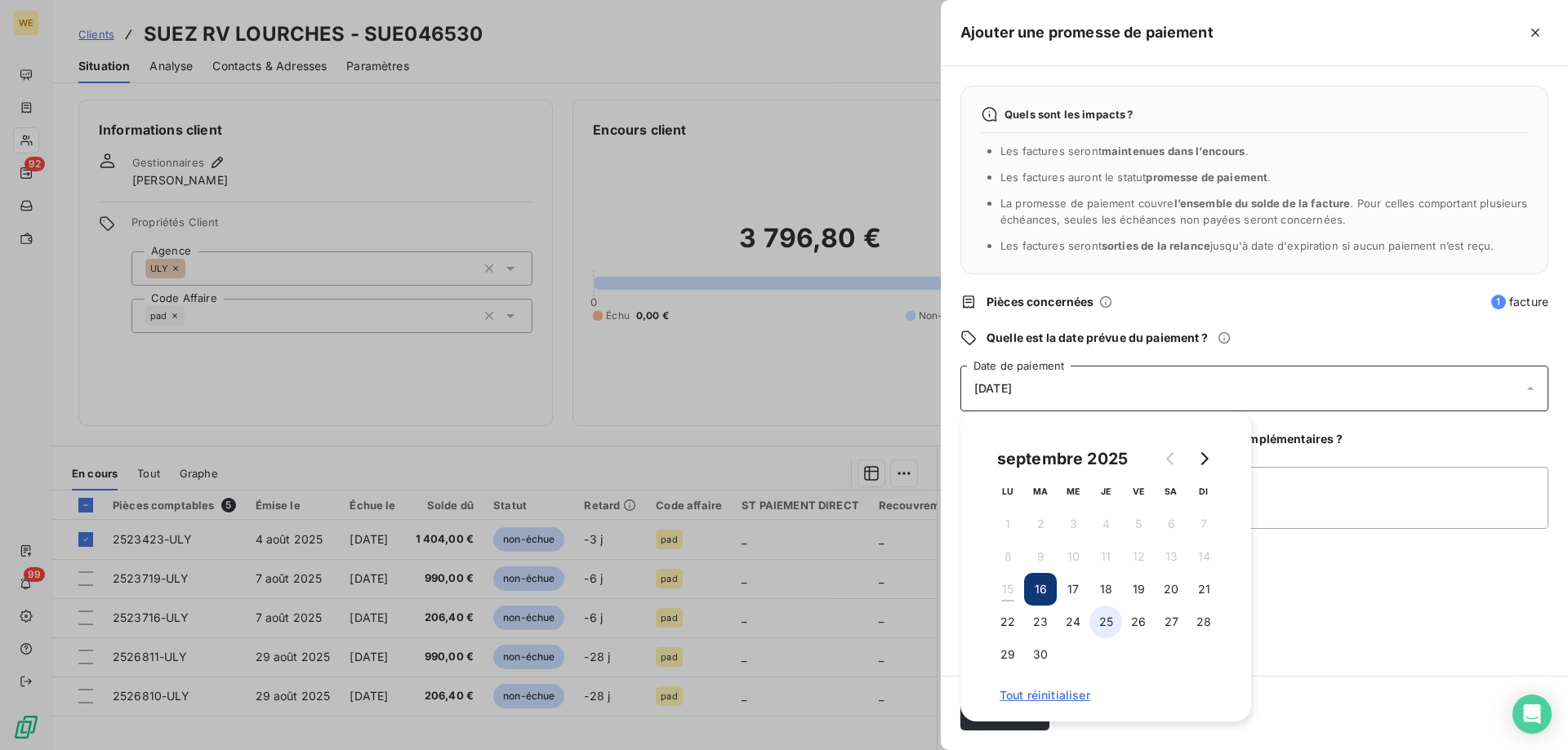
click at [1103, 621] on button "25" at bounding box center [1106, 622] width 33 height 33
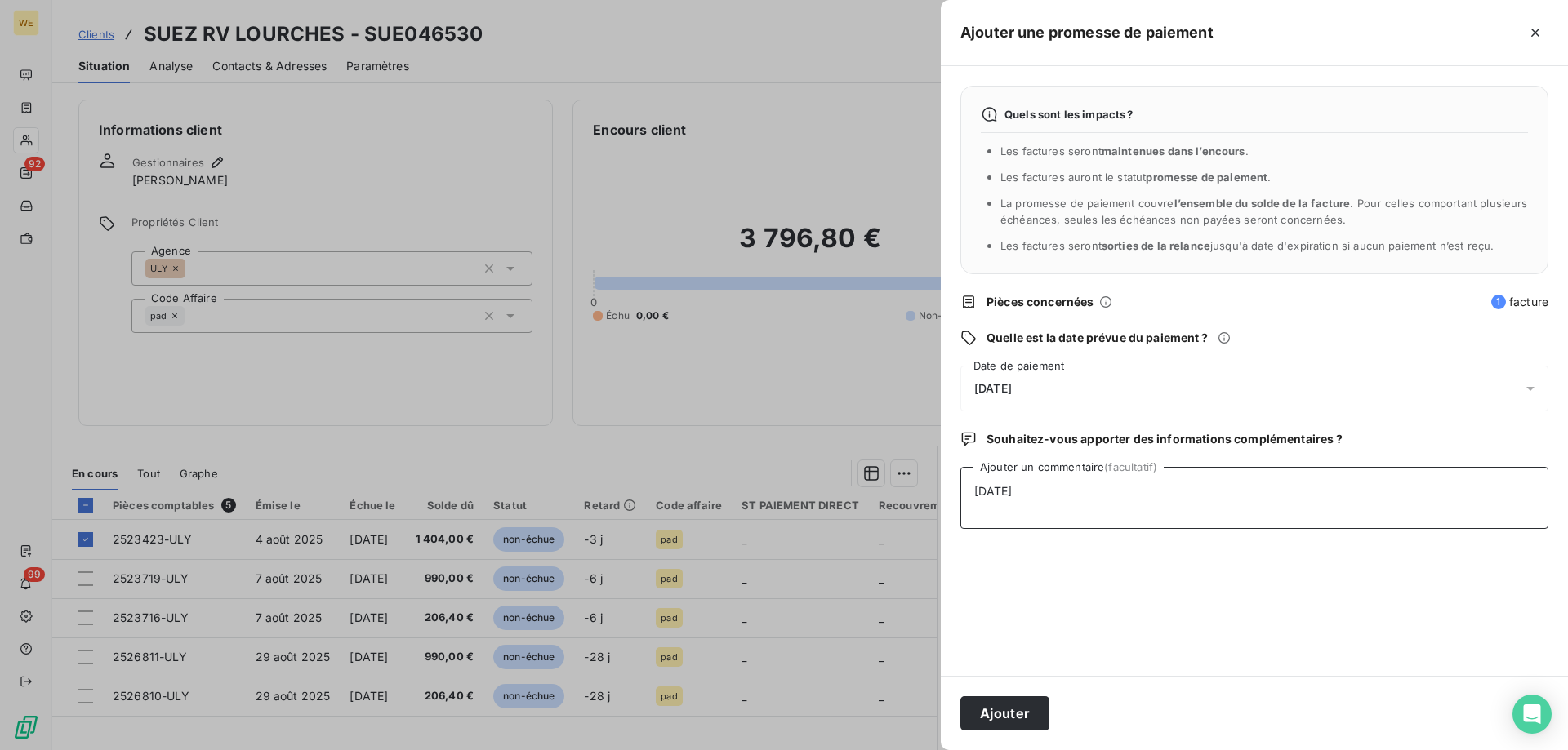
click at [1324, 488] on textarea "[DATE]" at bounding box center [1255, 499] width 588 height 62
click at [988, 711] on button "Ajouter" at bounding box center [1005, 714] width 89 height 35
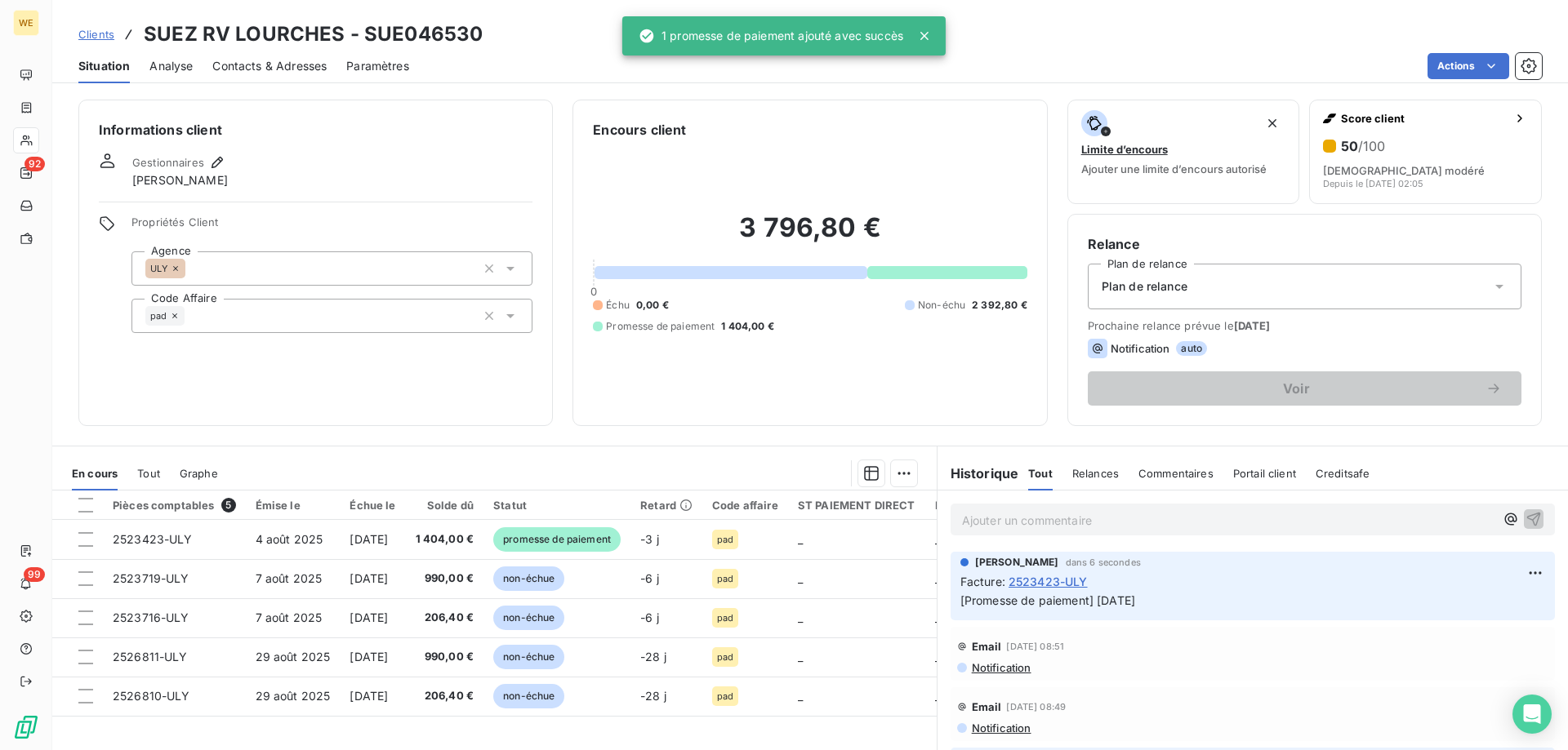
click at [348, 127] on h6 "Informations client" at bounding box center [316, 130] width 434 height 20
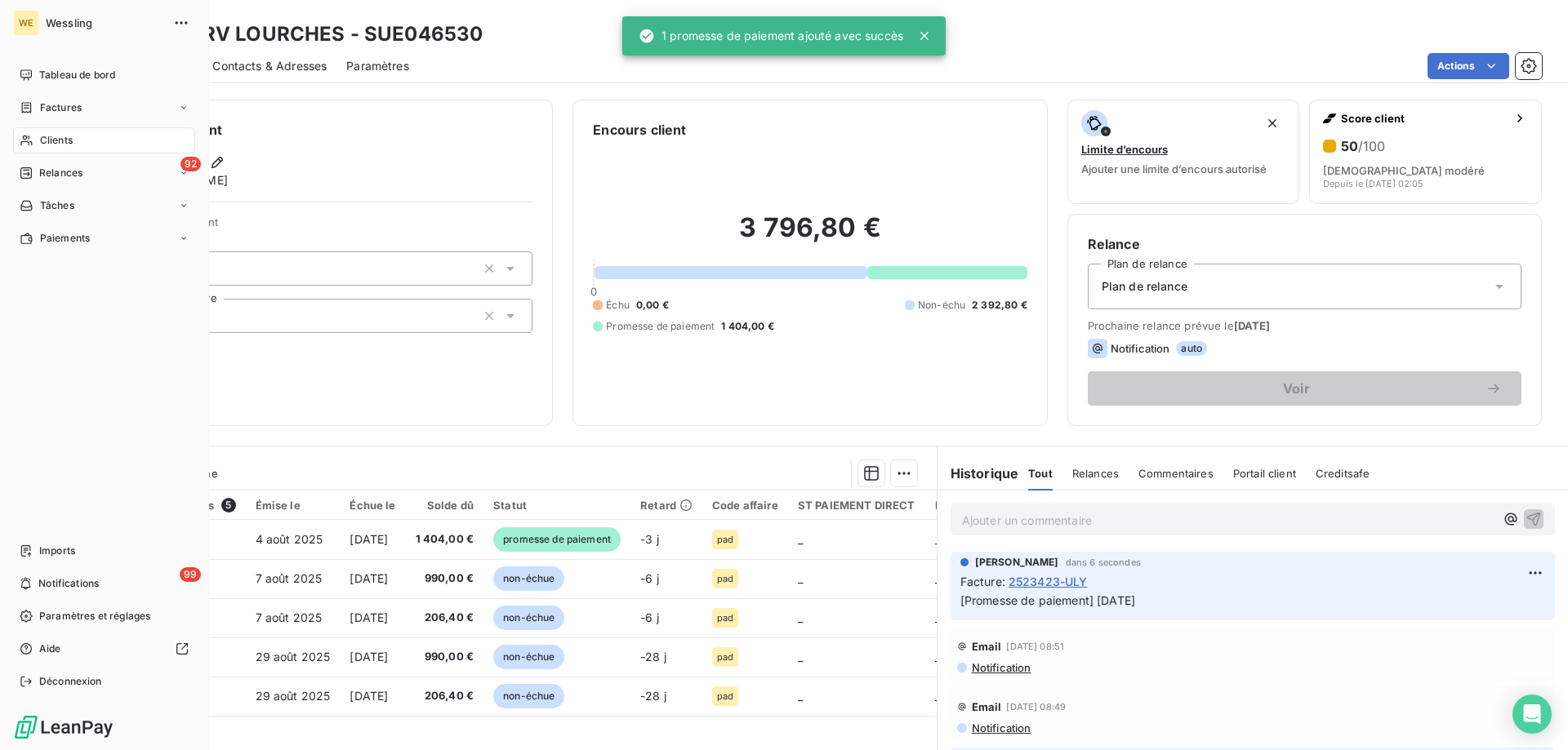
click at [57, 140] on span "Clients" at bounding box center [56, 140] width 33 height 15
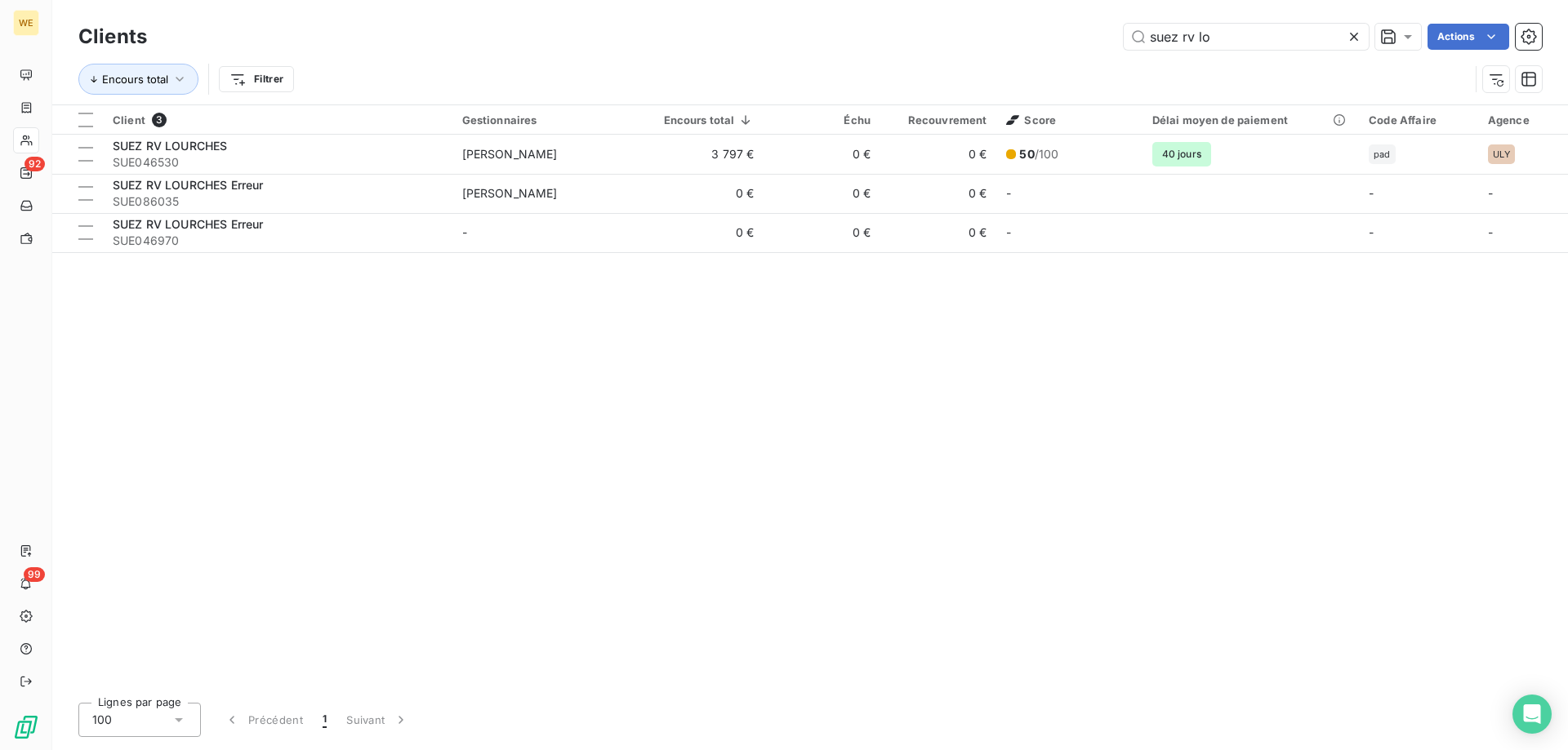
drag, startPoint x: 1235, startPoint y: 36, endPoint x: 943, endPoint y: 30, distance: 292.1
click at [943, 30] on div "suez rv lo Actions" at bounding box center [853, 36] width 1375 height 26
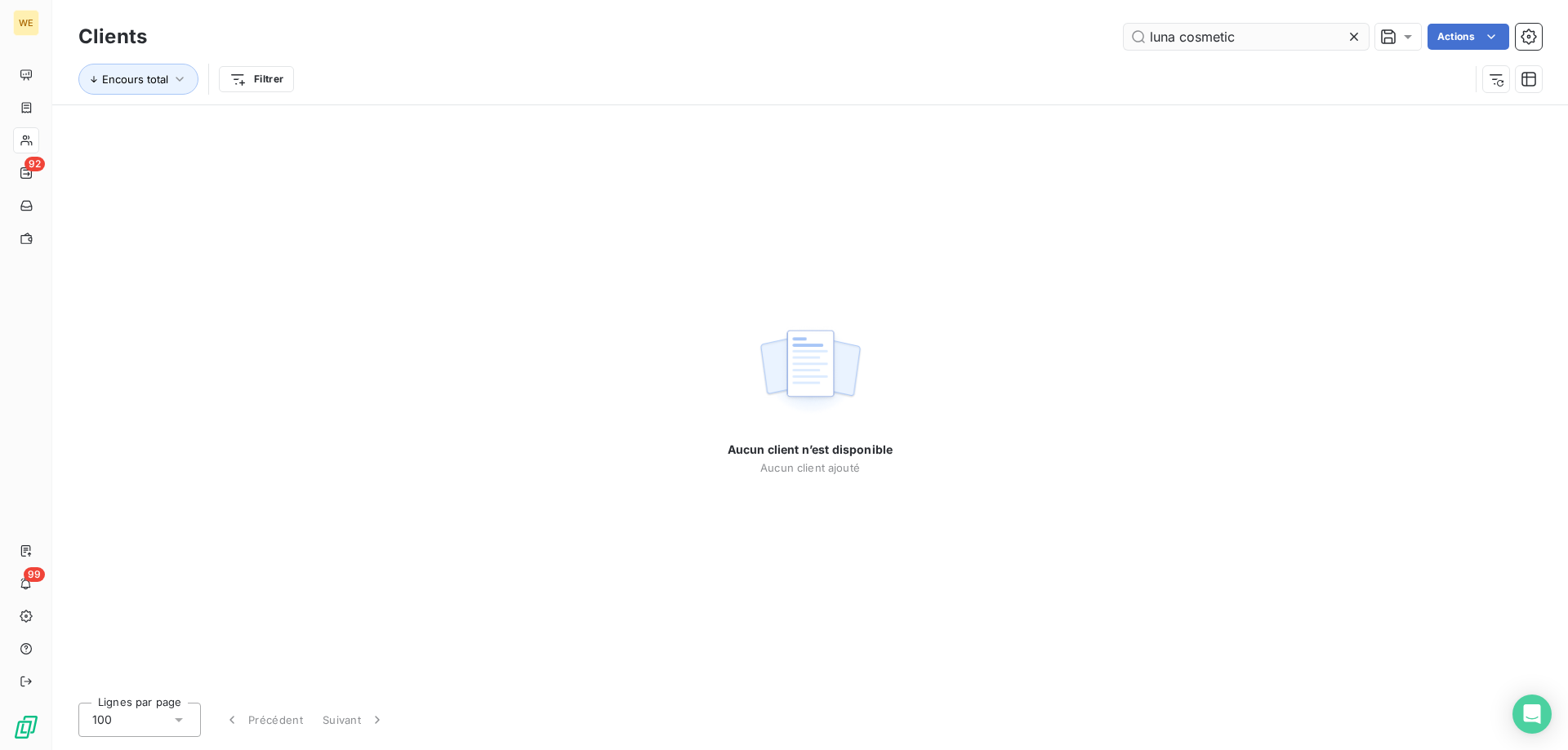
click at [1146, 41] on input "luna cosmetic" at bounding box center [1246, 36] width 245 height 26
type input "luna cosmetic"
